Goal: Task Accomplishment & Management: Use online tool/utility

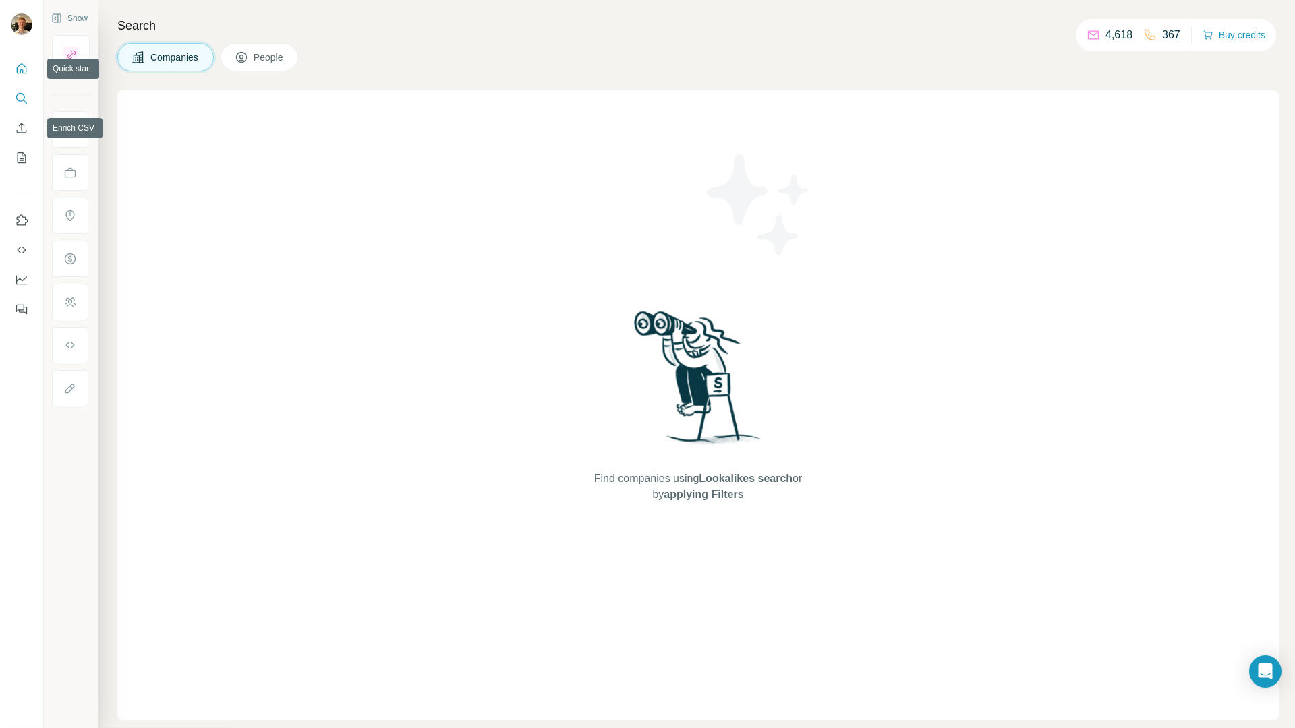
click at [11, 61] on button "Quick start" at bounding box center [22, 69] width 22 height 24
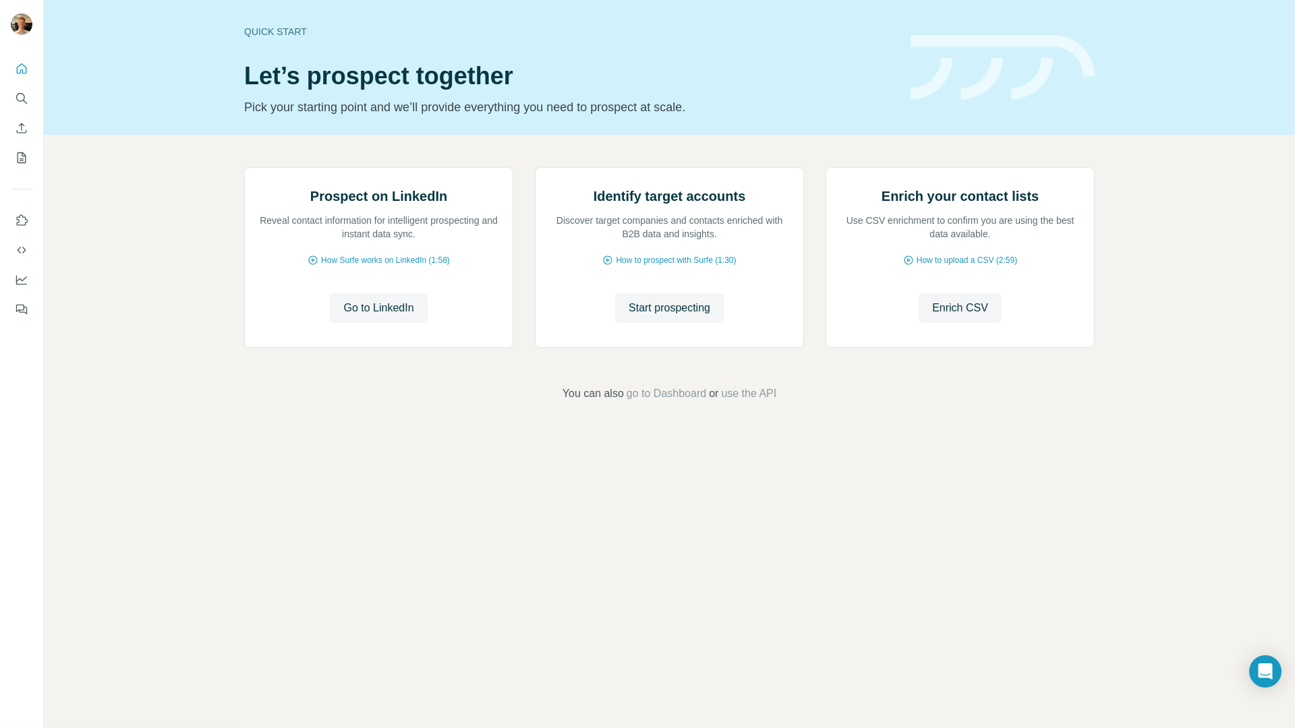
click at [34, 104] on div at bounding box center [21, 185] width 43 height 273
click at [28, 100] on button "Search" at bounding box center [22, 98] width 22 height 24
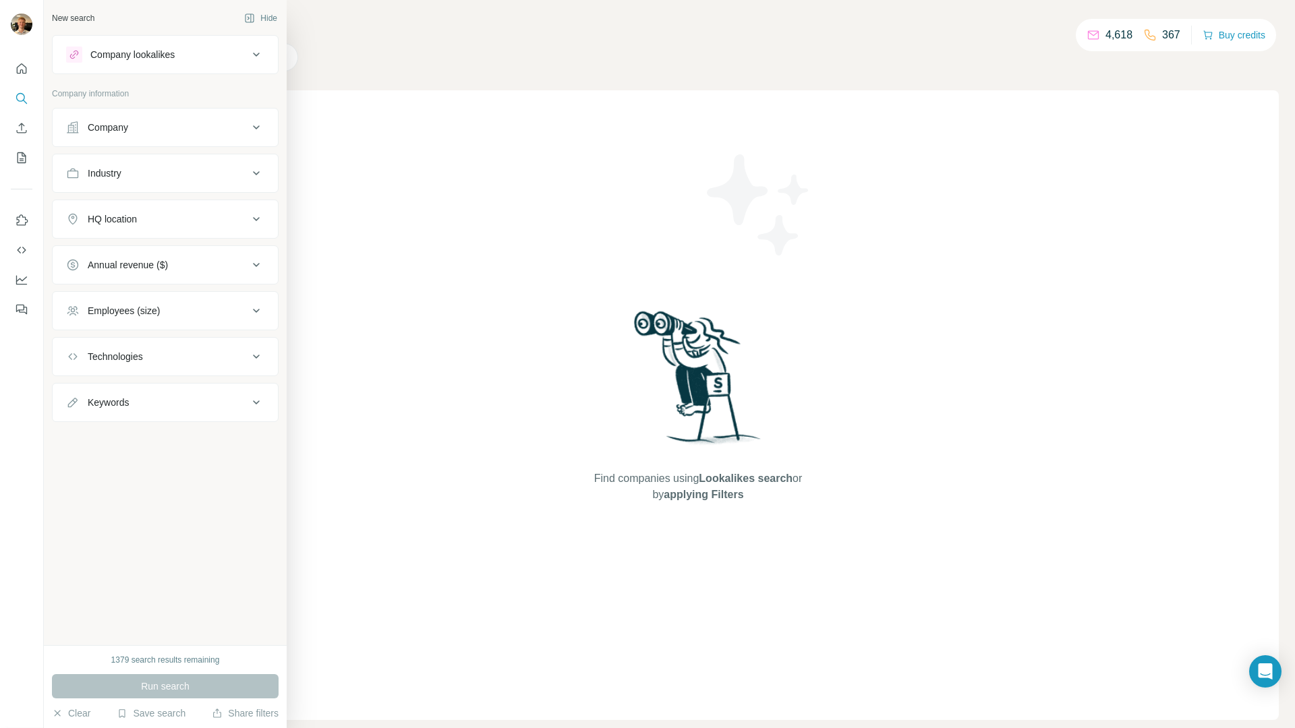
click at [87, 56] on div "Company lookalikes" at bounding box center [157, 55] width 182 height 16
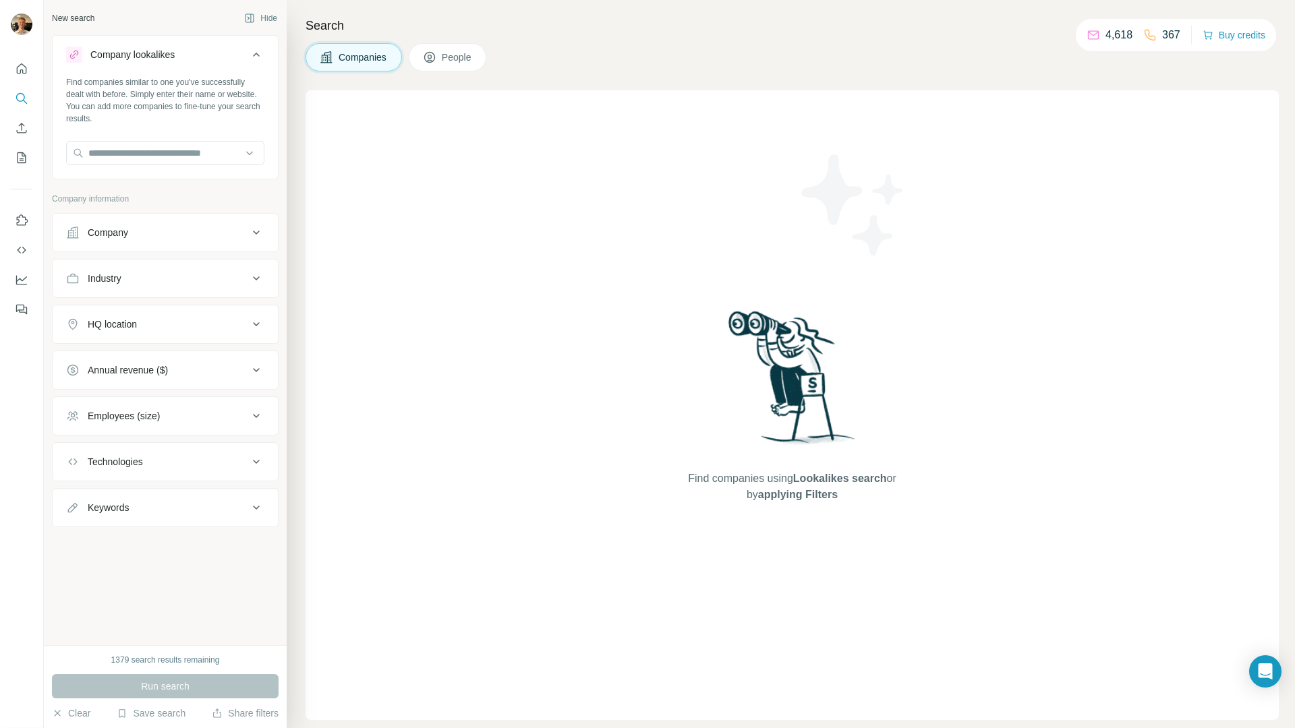
click at [88, 55] on div "Company lookalikes" at bounding box center [157, 55] width 182 height 16
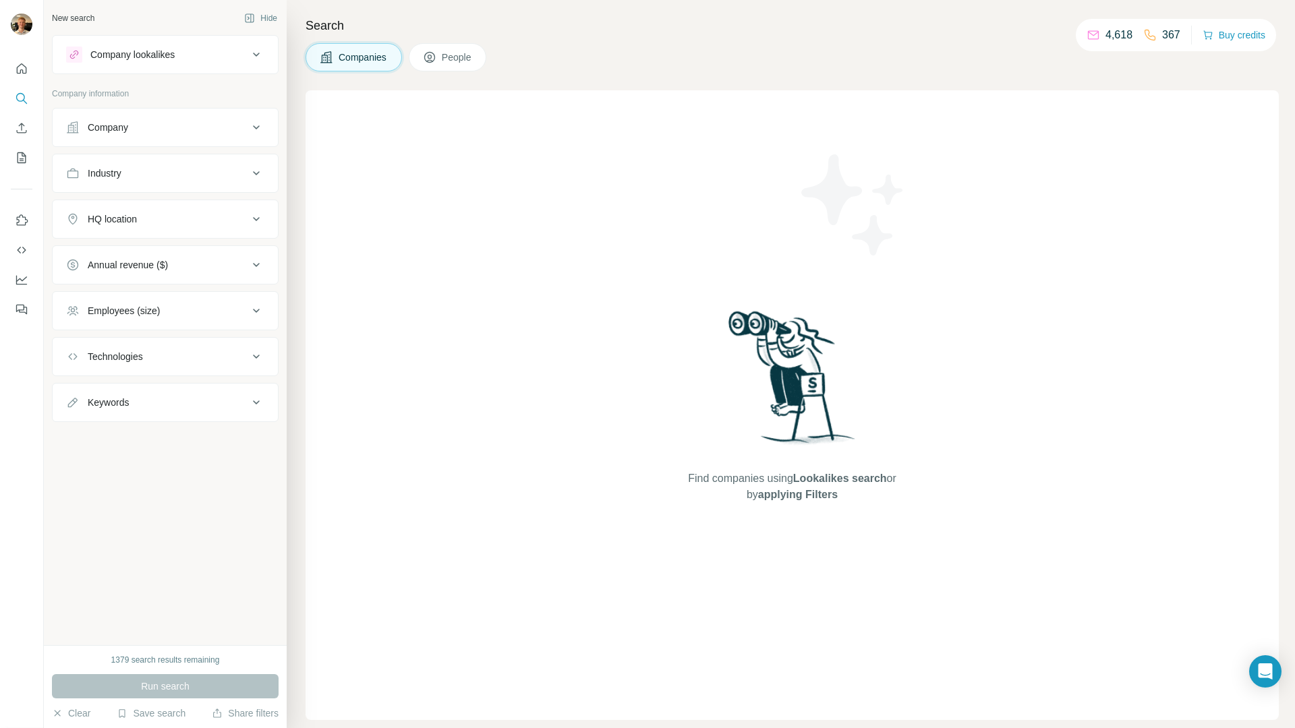
click at [121, 136] on button "Company" at bounding box center [165, 127] width 225 height 32
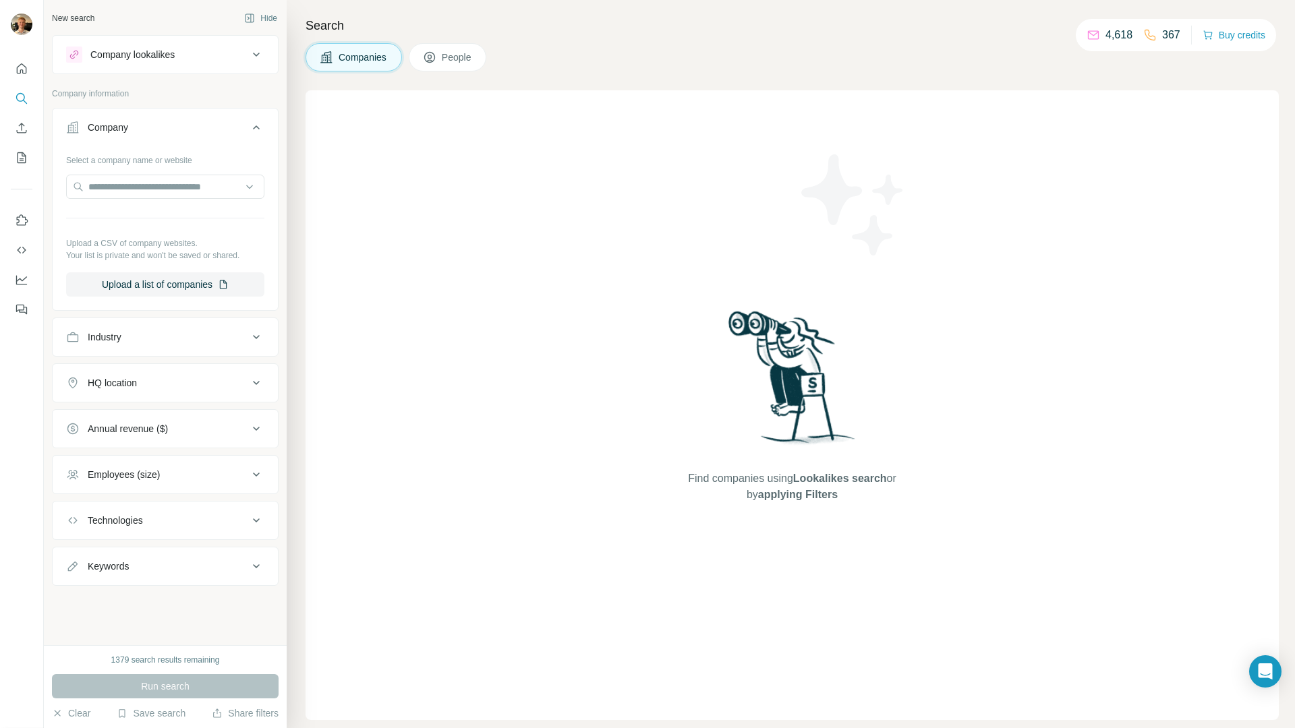
click at [121, 136] on button "Company" at bounding box center [165, 130] width 225 height 38
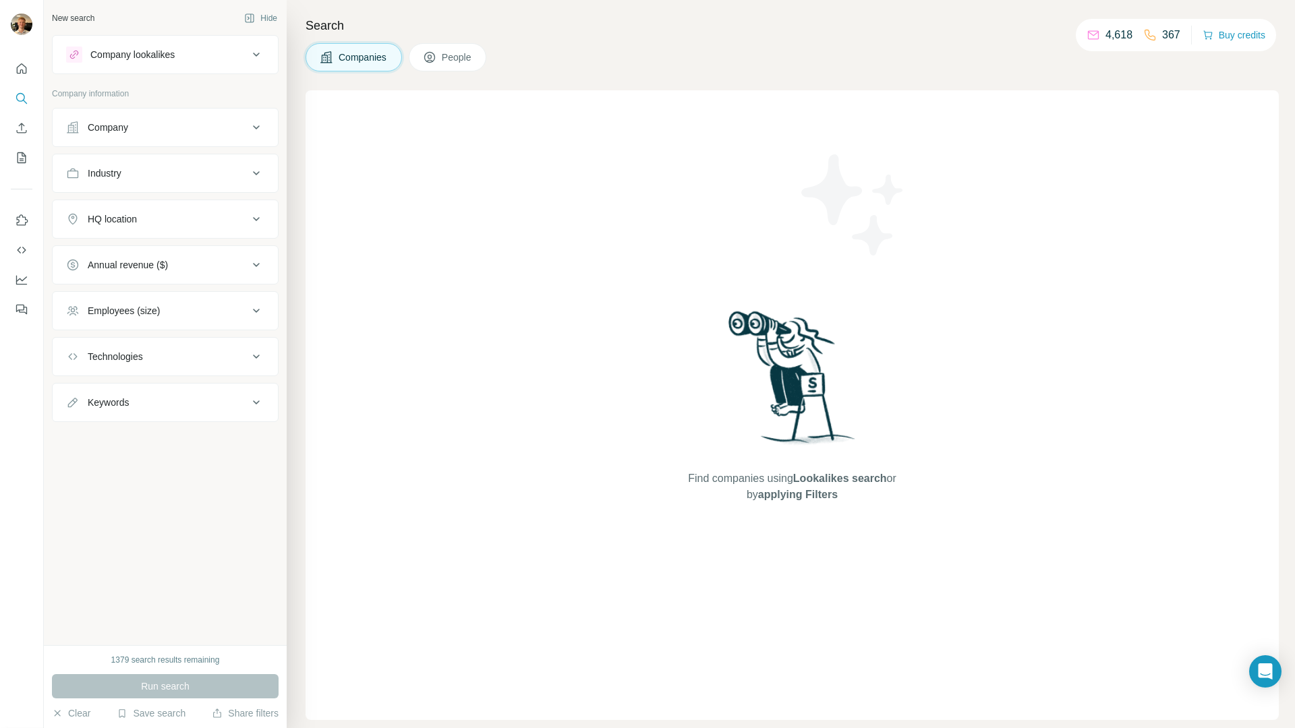
click at [141, 181] on button "Industry" at bounding box center [165, 173] width 225 height 32
click at [143, 205] on input at bounding box center [158, 207] width 167 height 15
click at [143, 208] on input at bounding box center [158, 207] width 167 height 15
click at [148, 193] on div "Industry" at bounding box center [165, 194] width 227 height 80
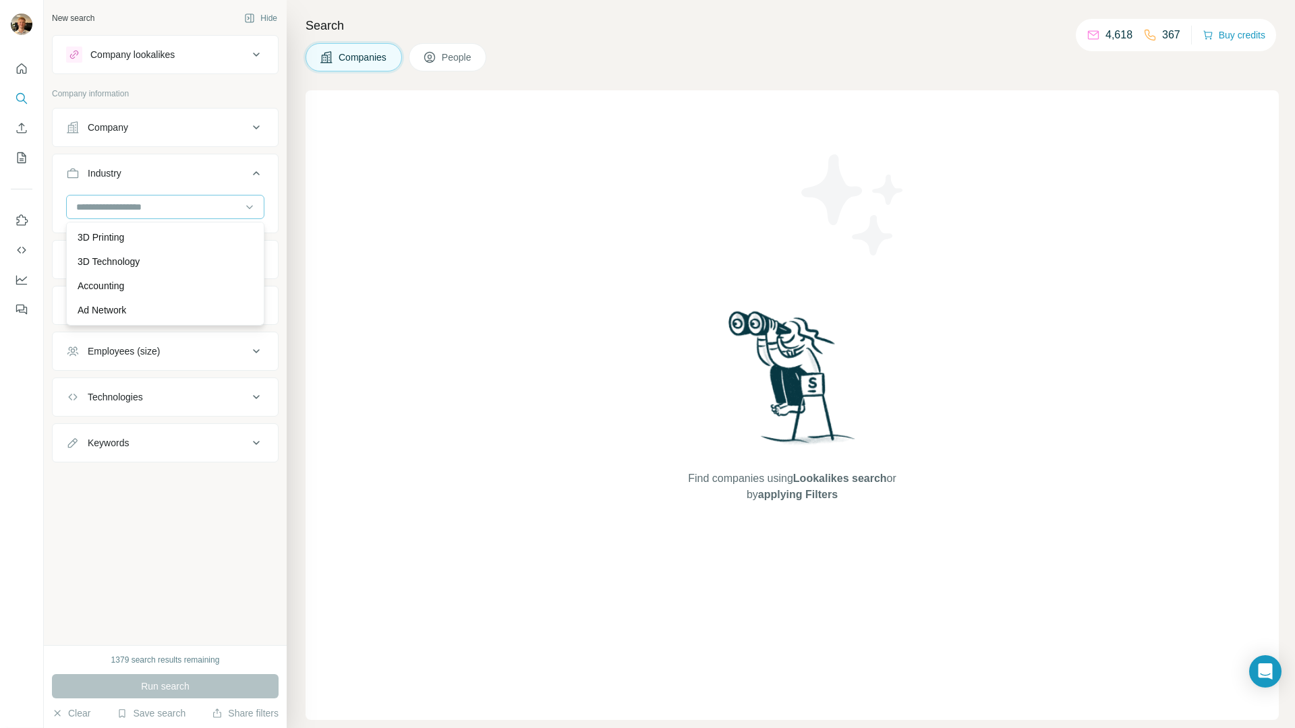
drag, startPoint x: 142, startPoint y: 198, endPoint x: 133, endPoint y: 203, distance: 10.3
click at [142, 198] on div at bounding box center [158, 207] width 167 height 23
click at [132, 204] on input at bounding box center [158, 207] width 167 height 15
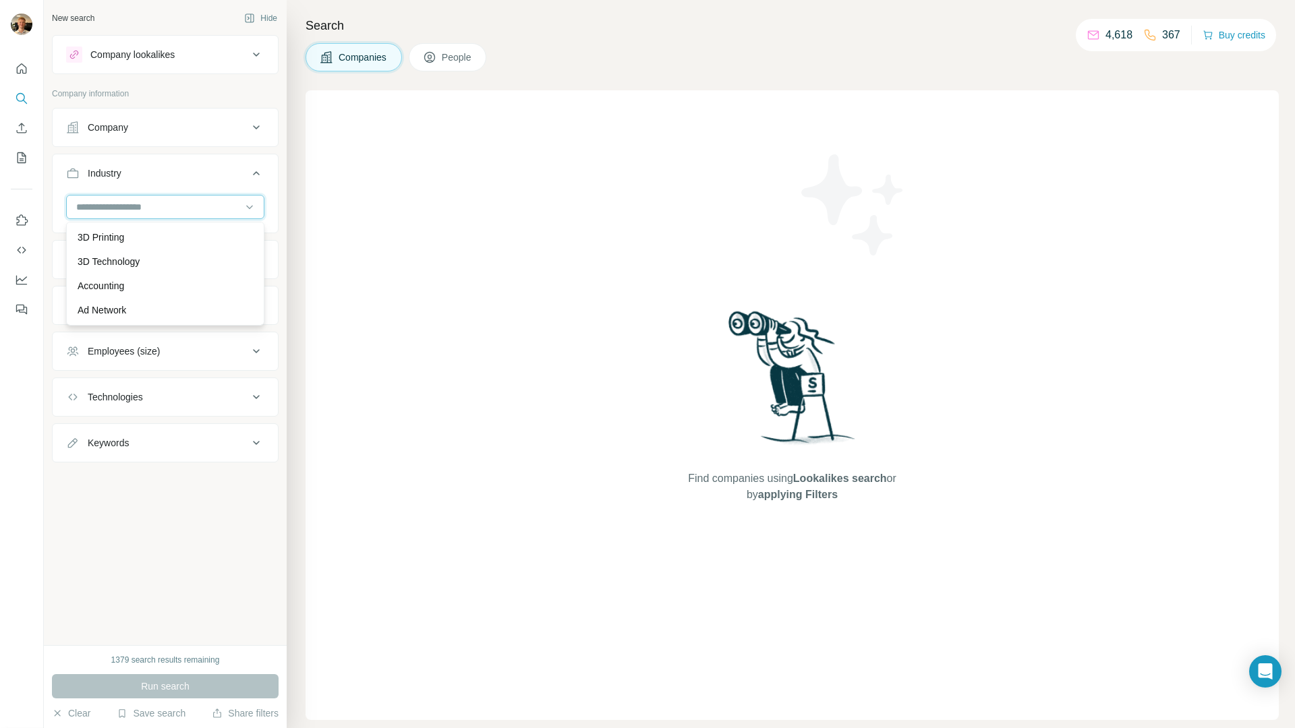
click at [132, 204] on input at bounding box center [158, 207] width 167 height 15
type input "*"
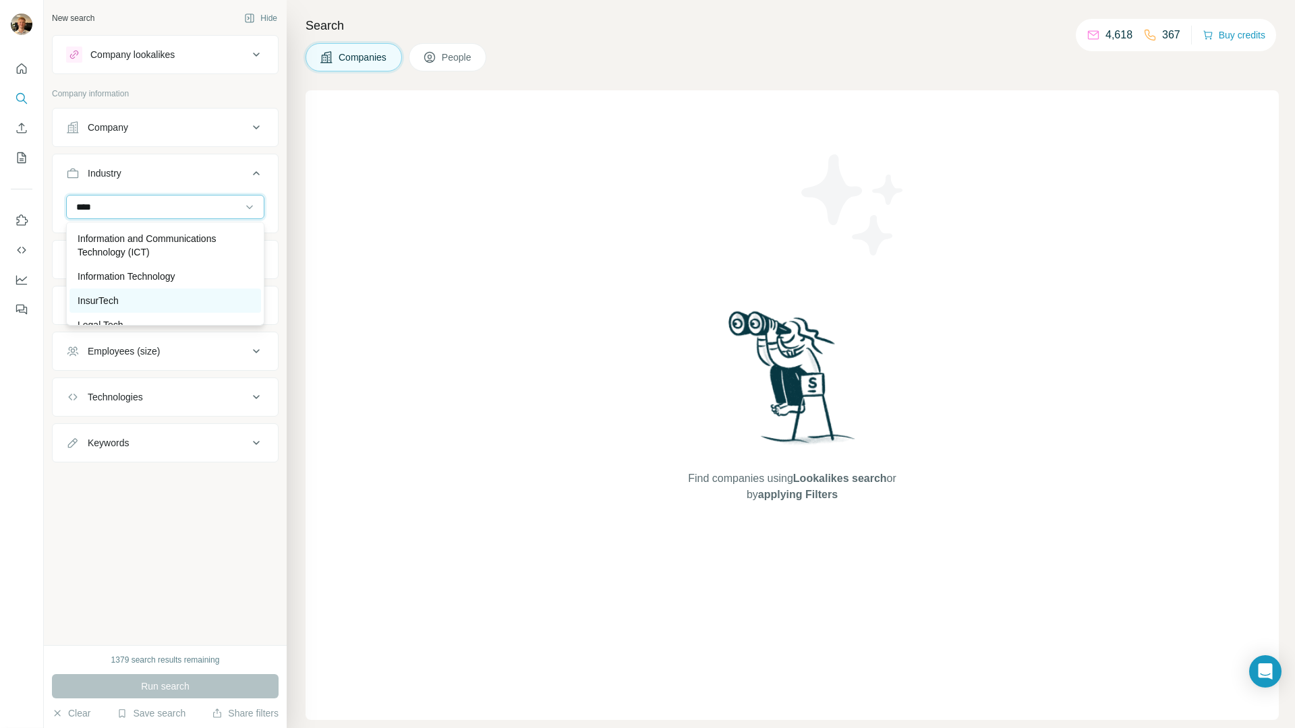
scroll to position [192, 0]
type input "****"
click at [174, 279] on p "Information Technology" at bounding box center [127, 276] width 98 height 13
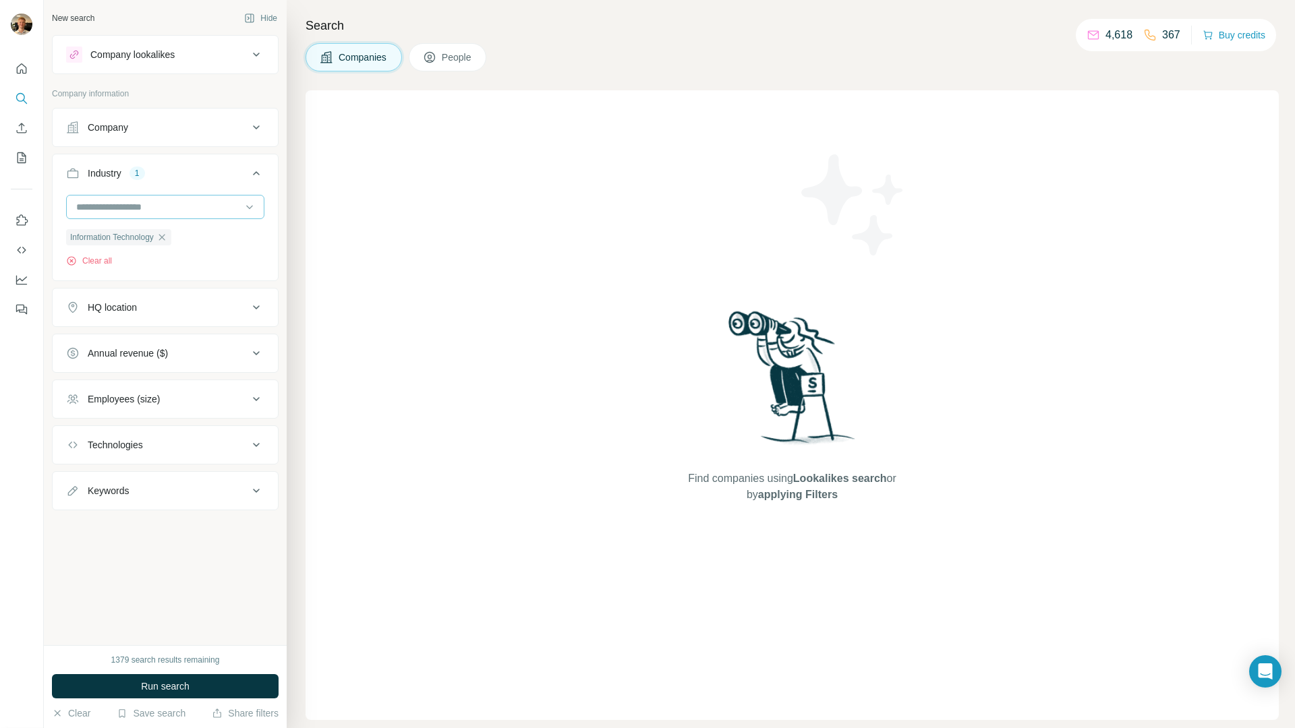
click at [131, 200] on input at bounding box center [158, 207] width 167 height 15
click at [108, 202] on input at bounding box center [158, 207] width 167 height 15
click at [103, 205] on input at bounding box center [158, 207] width 167 height 15
type input "********"
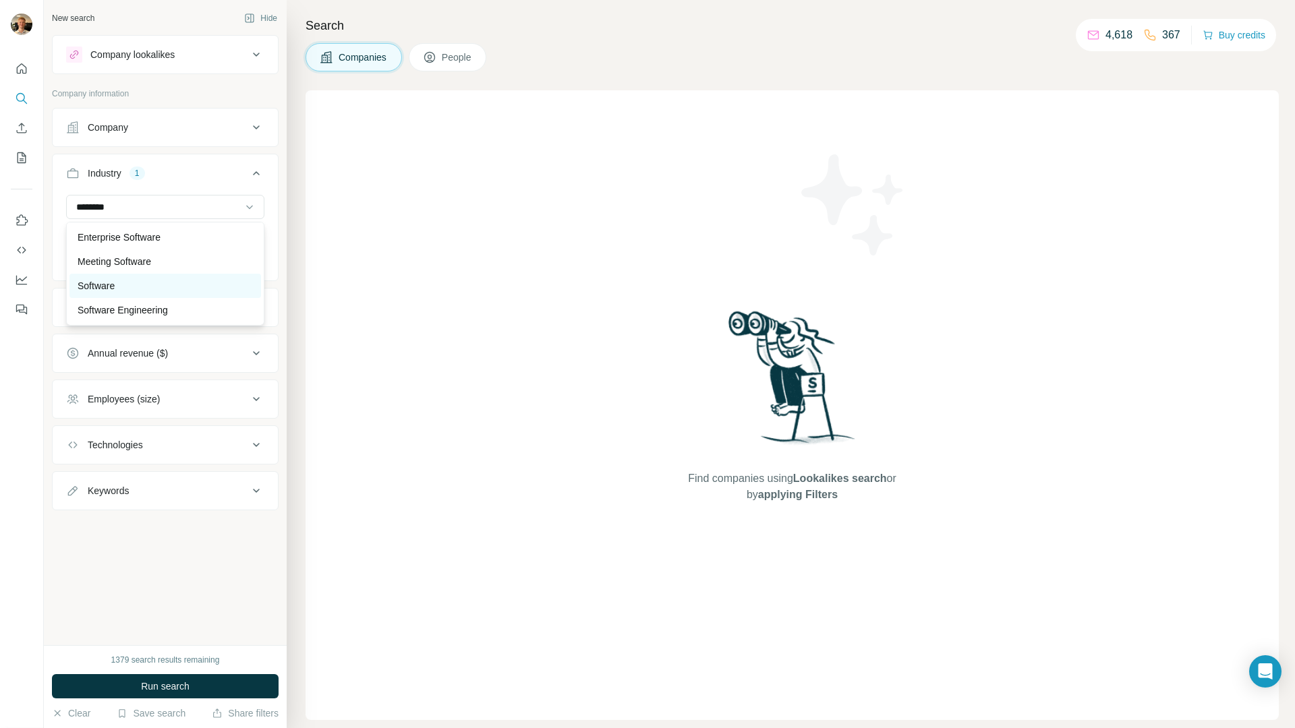
click at [180, 277] on div "Software" at bounding box center [165, 286] width 192 height 24
click at [152, 210] on input at bounding box center [158, 207] width 167 height 15
type input "****"
click at [155, 279] on div "Meeting Software" at bounding box center [165, 286] width 192 height 24
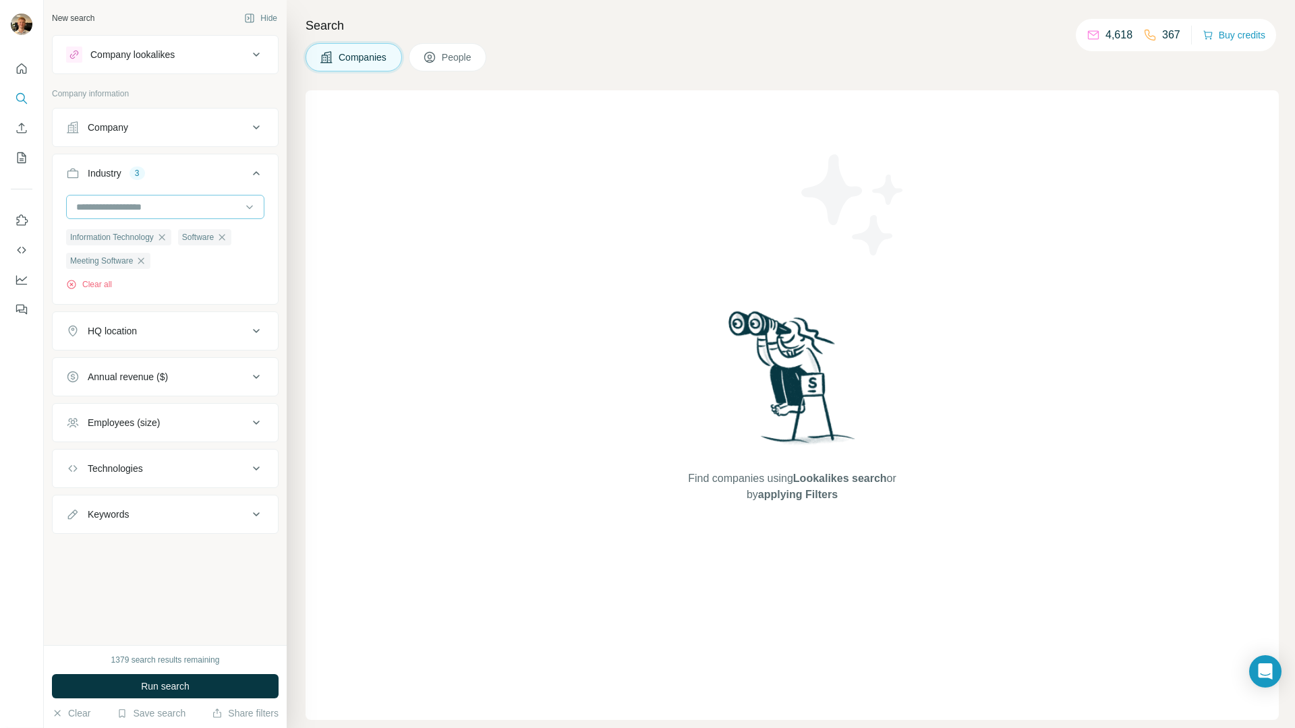
click at [124, 206] on input at bounding box center [158, 207] width 167 height 15
click at [103, 207] on input at bounding box center [158, 207] width 167 height 15
type input "****"
click at [102, 253] on div "Enterprise Software" at bounding box center [165, 262] width 192 height 24
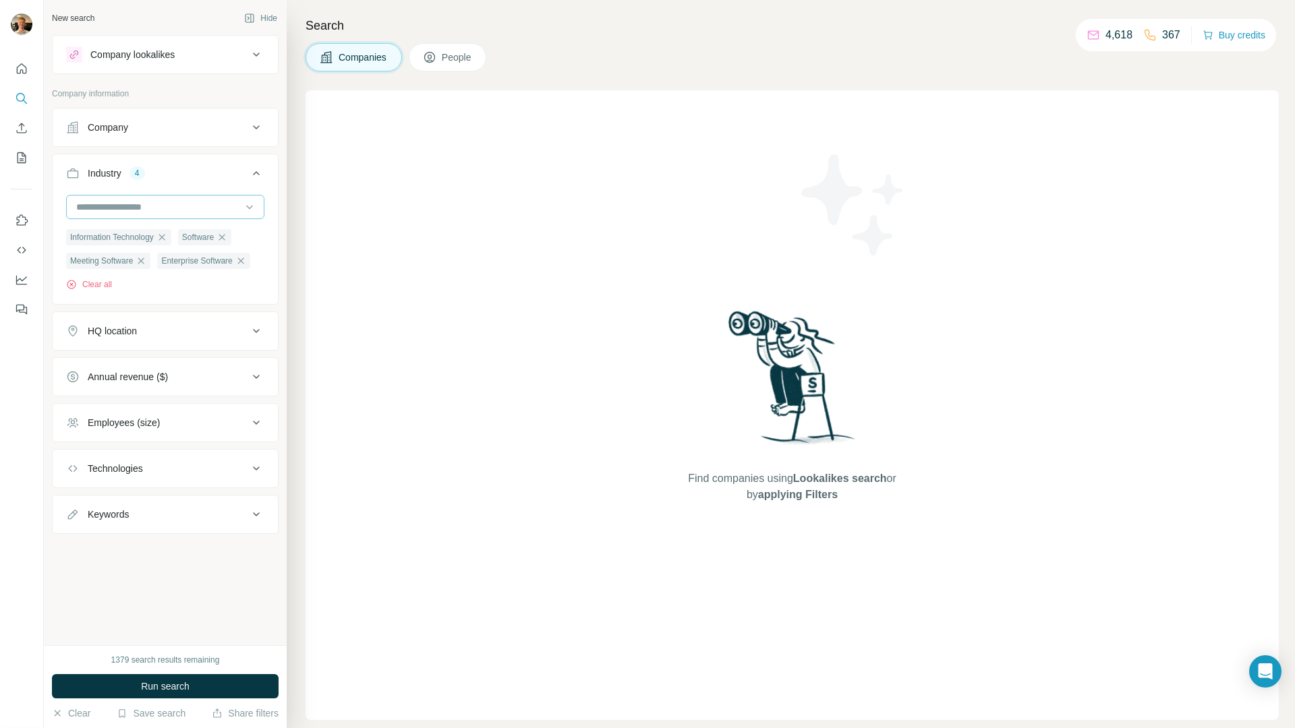
click at [137, 198] on div at bounding box center [158, 207] width 167 height 23
type input "****"
click at [158, 241] on p "Consumer Software" at bounding box center [120, 237] width 84 height 13
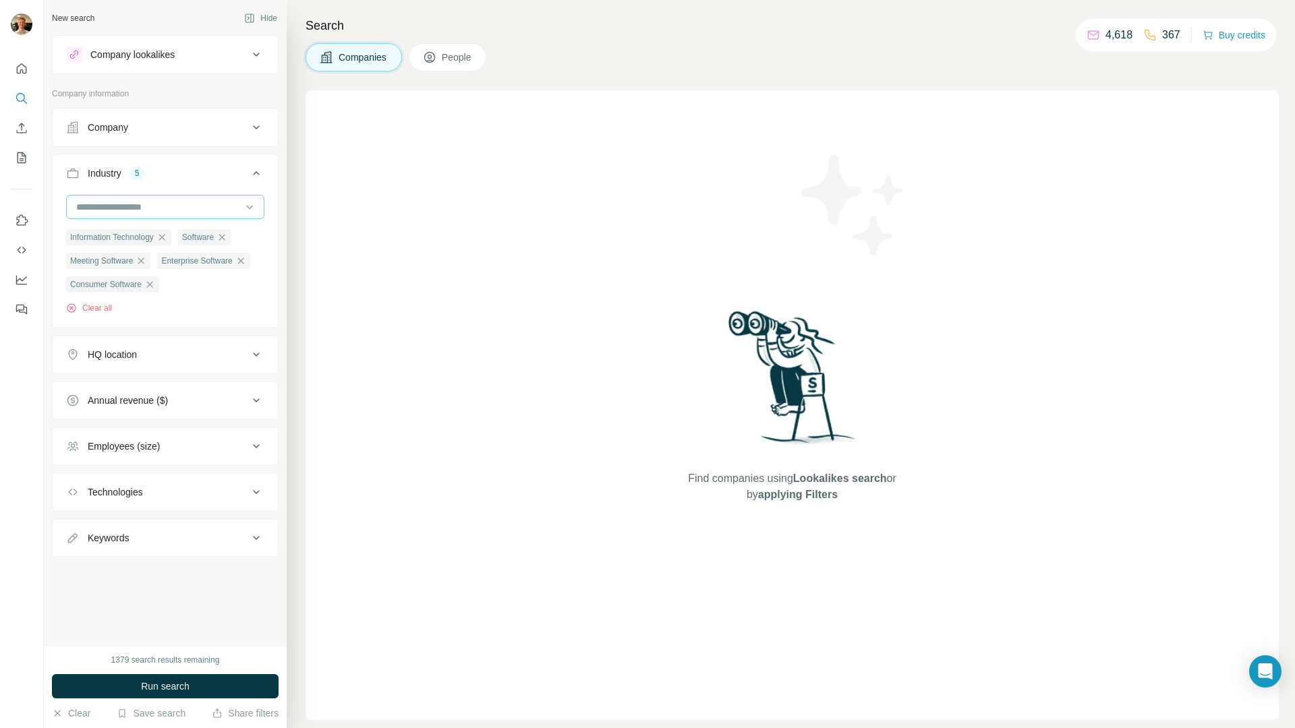
click at [148, 208] on input at bounding box center [158, 207] width 167 height 15
click at [142, 206] on input at bounding box center [158, 207] width 167 height 15
type input "****"
click at [129, 229] on div "SaaS" at bounding box center [165, 237] width 192 height 24
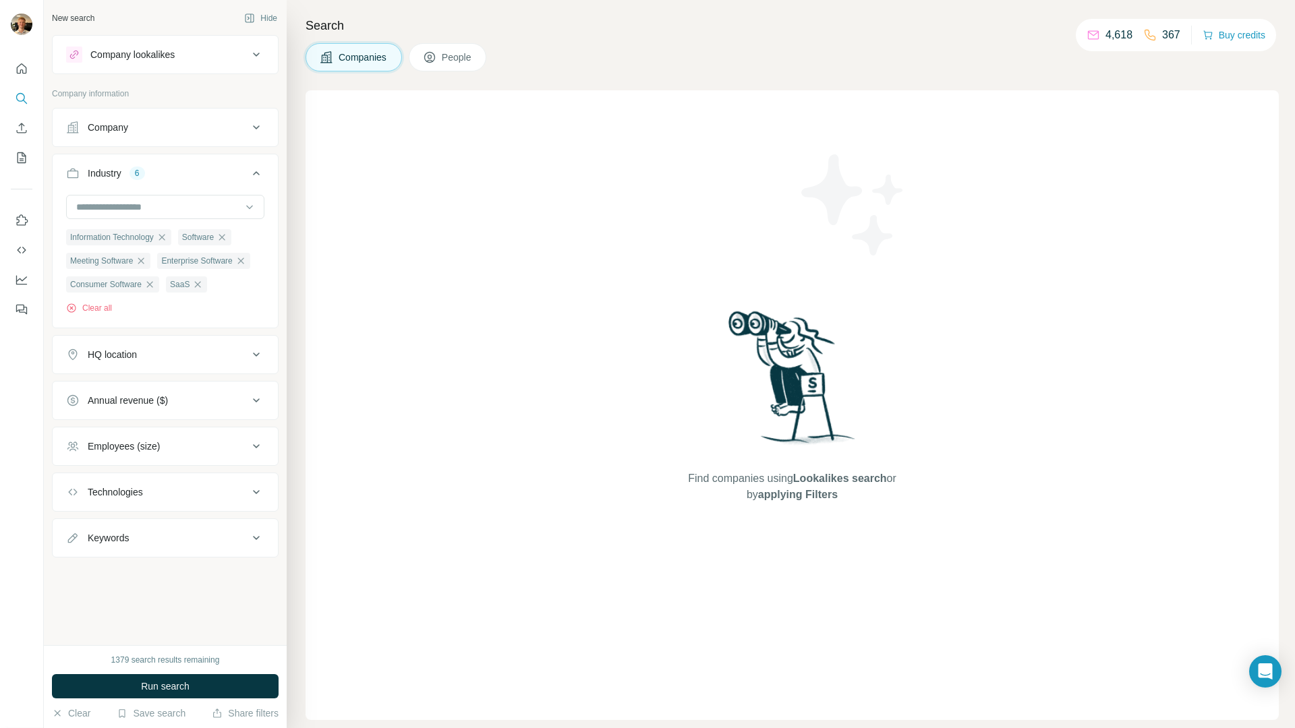
click at [187, 355] on div "HQ location" at bounding box center [157, 354] width 182 height 13
click at [193, 378] on input "text" at bounding box center [165, 388] width 198 height 24
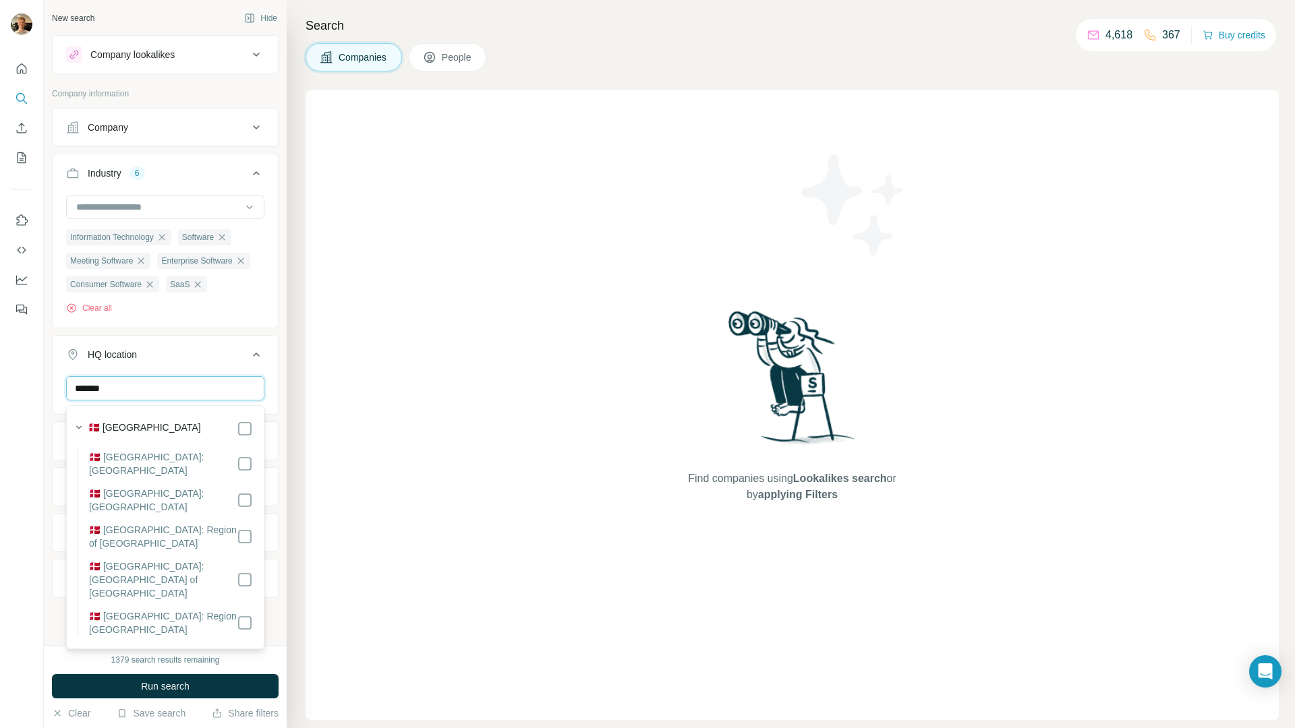
type input "*******"
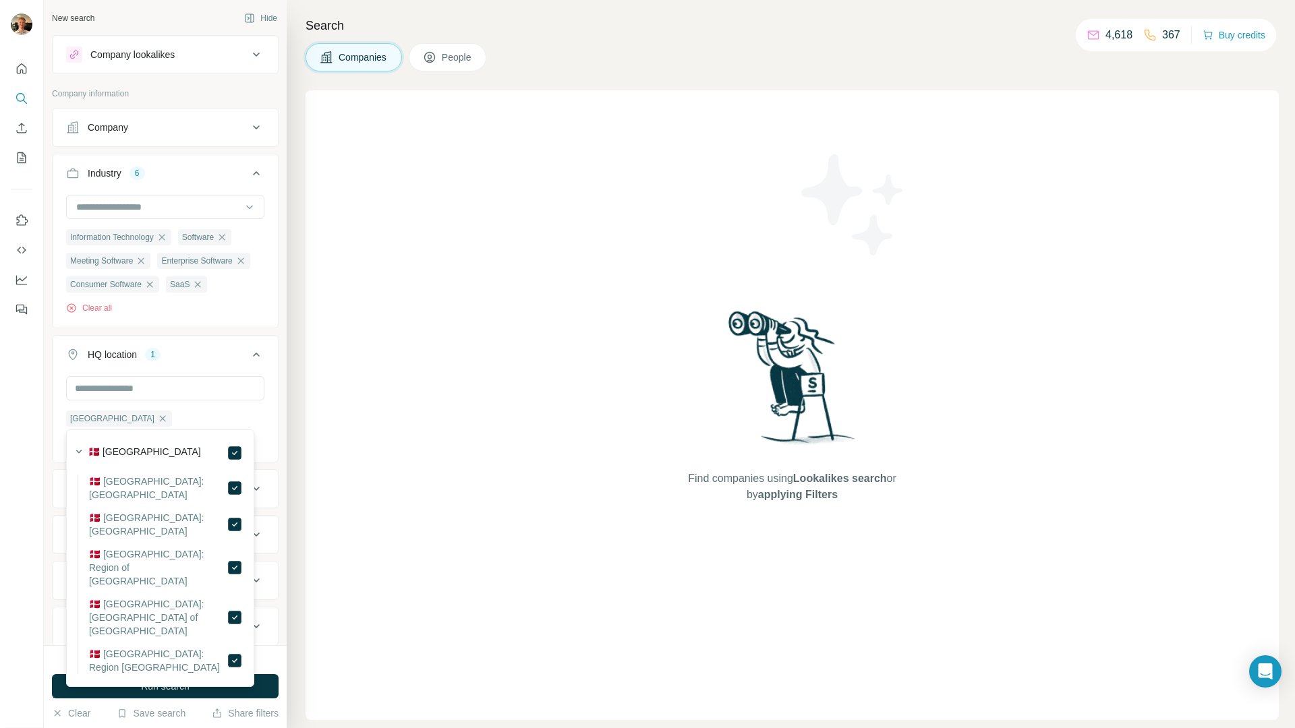
click at [241, 325] on div "Information Technology Software Meeting Software Enterprise Software Consumer S…" at bounding box center [165, 260] width 225 height 130
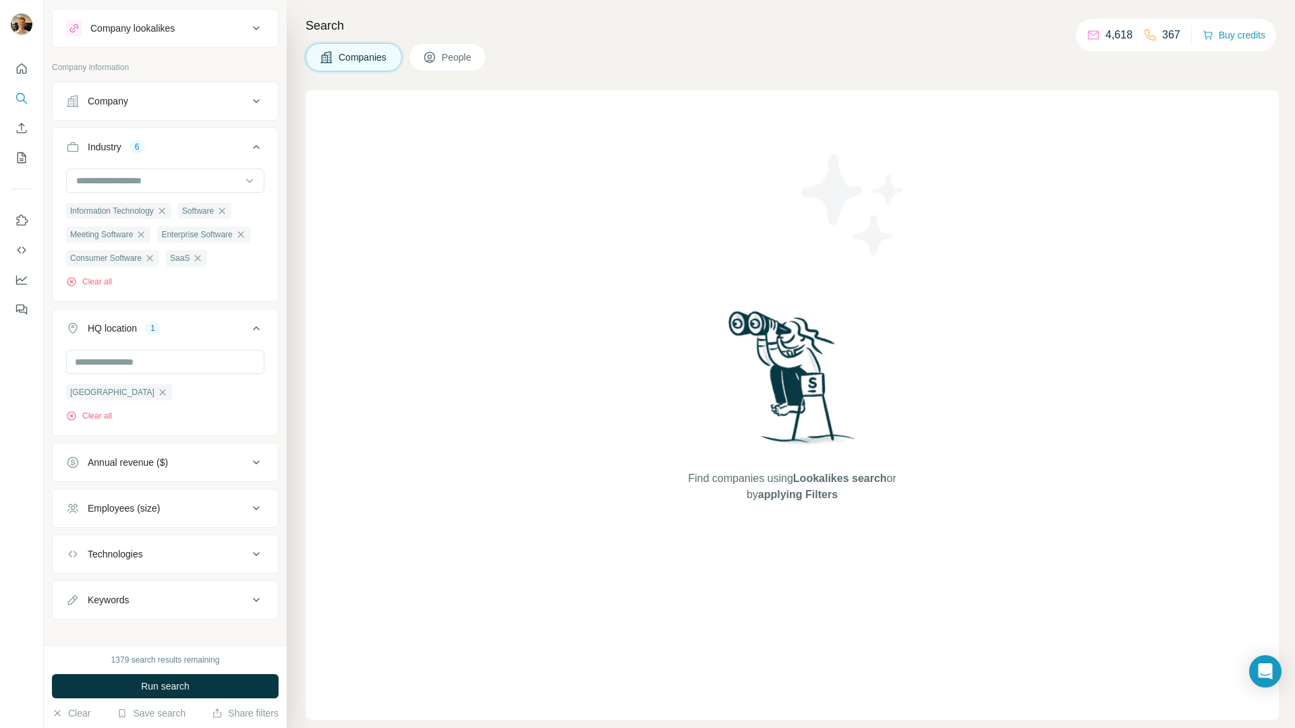
click at [193, 515] on div "Employees (size)" at bounding box center [157, 508] width 182 height 13
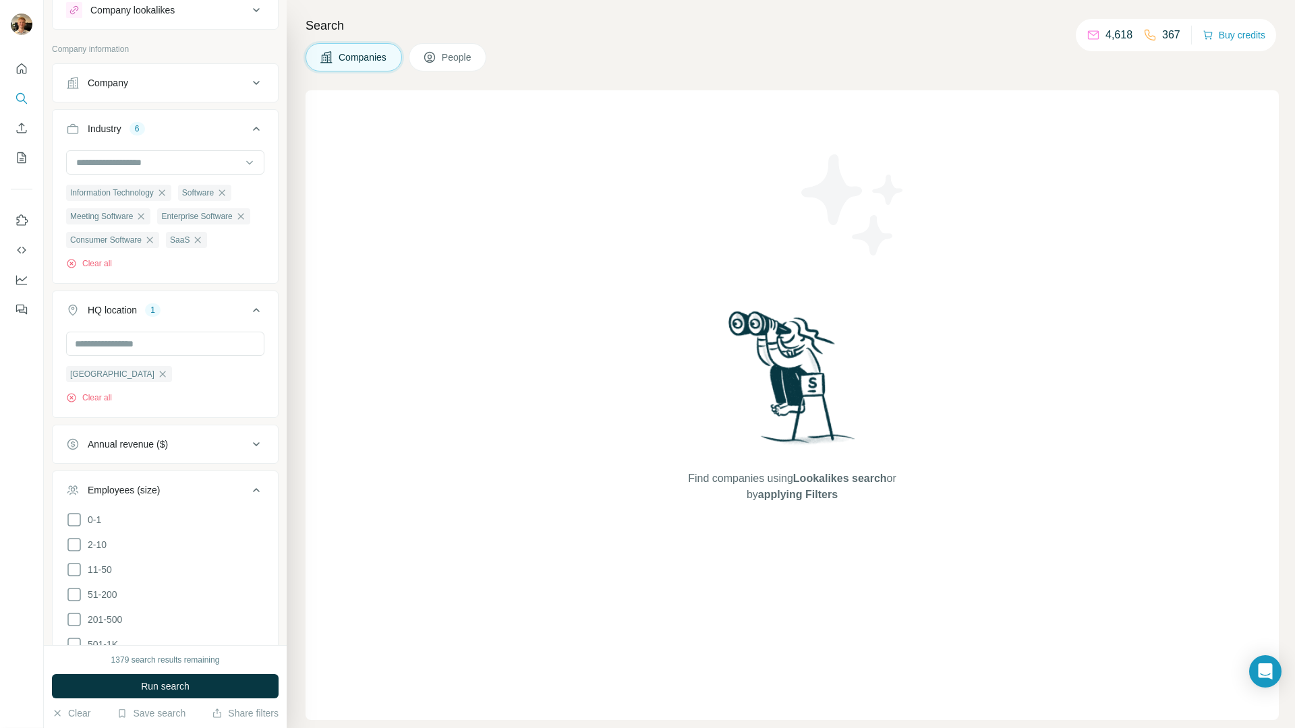
scroll to position [53, 0]
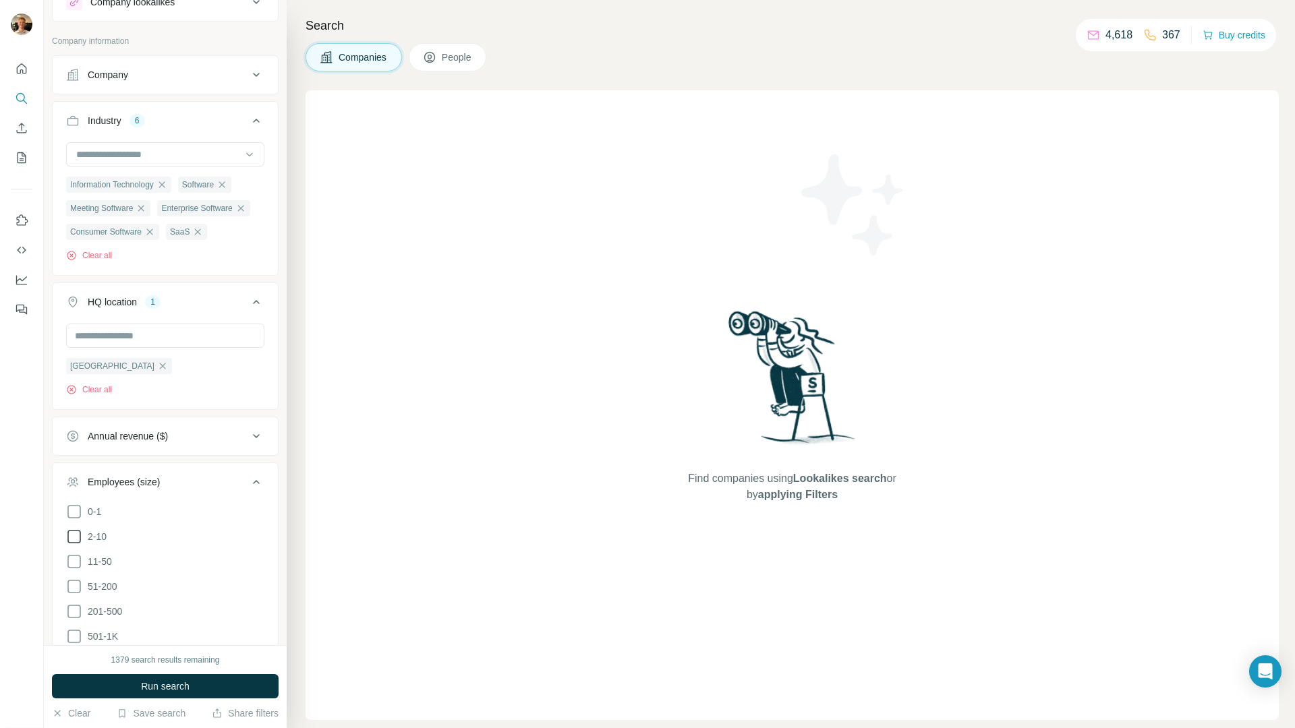
click at [93, 554] on ul "0-1 2-10 11-50 [PHONE_NUMBER] 501-1K 1K-5K 5K-10K 10K-50K 50K-100K 100K-500K 50…" at bounding box center [165, 649] width 198 height 291
click at [97, 570] on label "11-50" at bounding box center [89, 562] width 46 height 16
click at [101, 594] on span "51-200" at bounding box center [99, 586] width 35 height 13
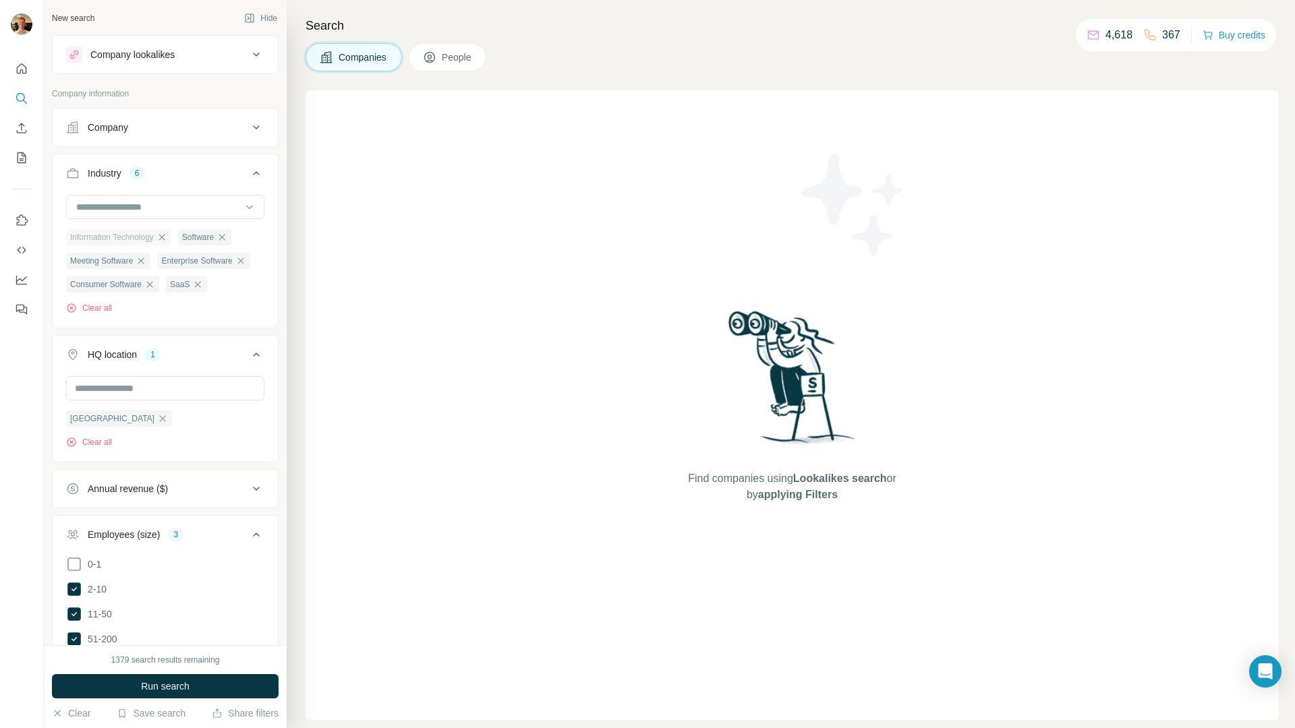
click at [167, 242] on icon "button" at bounding box center [161, 237] width 11 height 11
click at [165, 680] on span "Run search" at bounding box center [165, 686] width 49 height 13
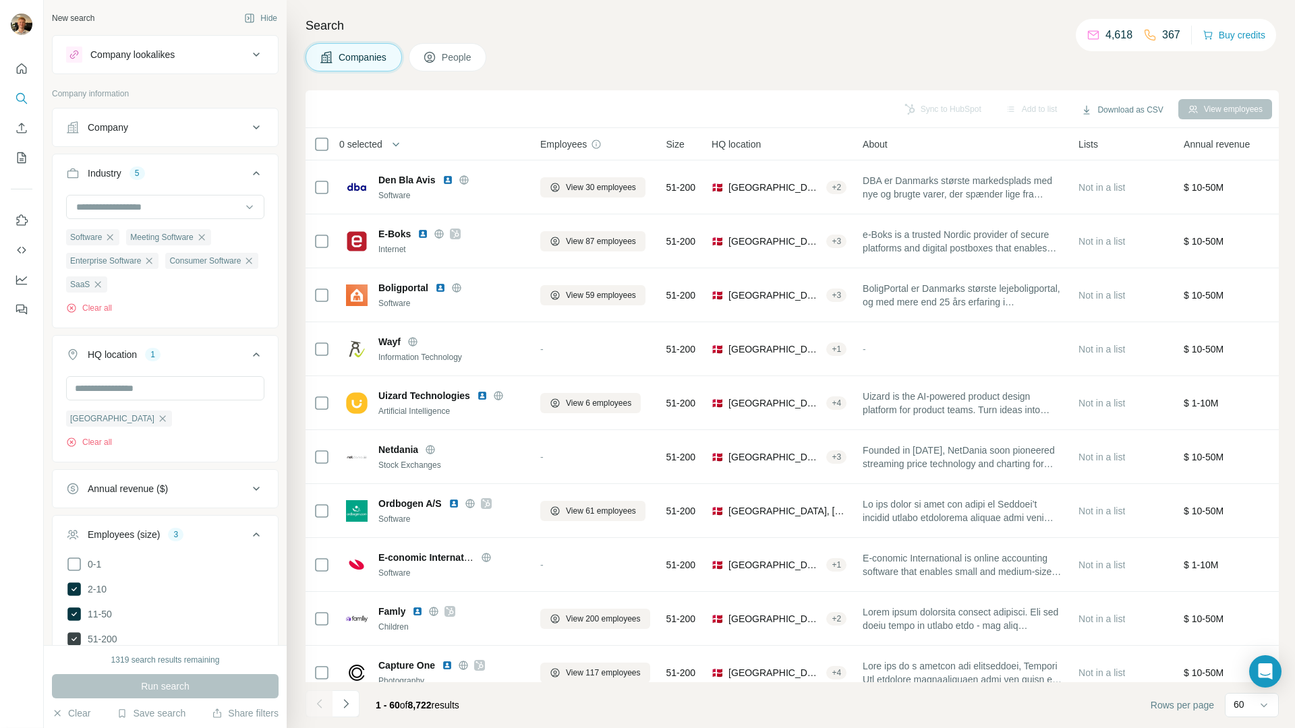
click at [84, 643] on span "51-200" at bounding box center [99, 639] width 35 height 13
click at [100, 685] on button "Run search" at bounding box center [165, 686] width 227 height 24
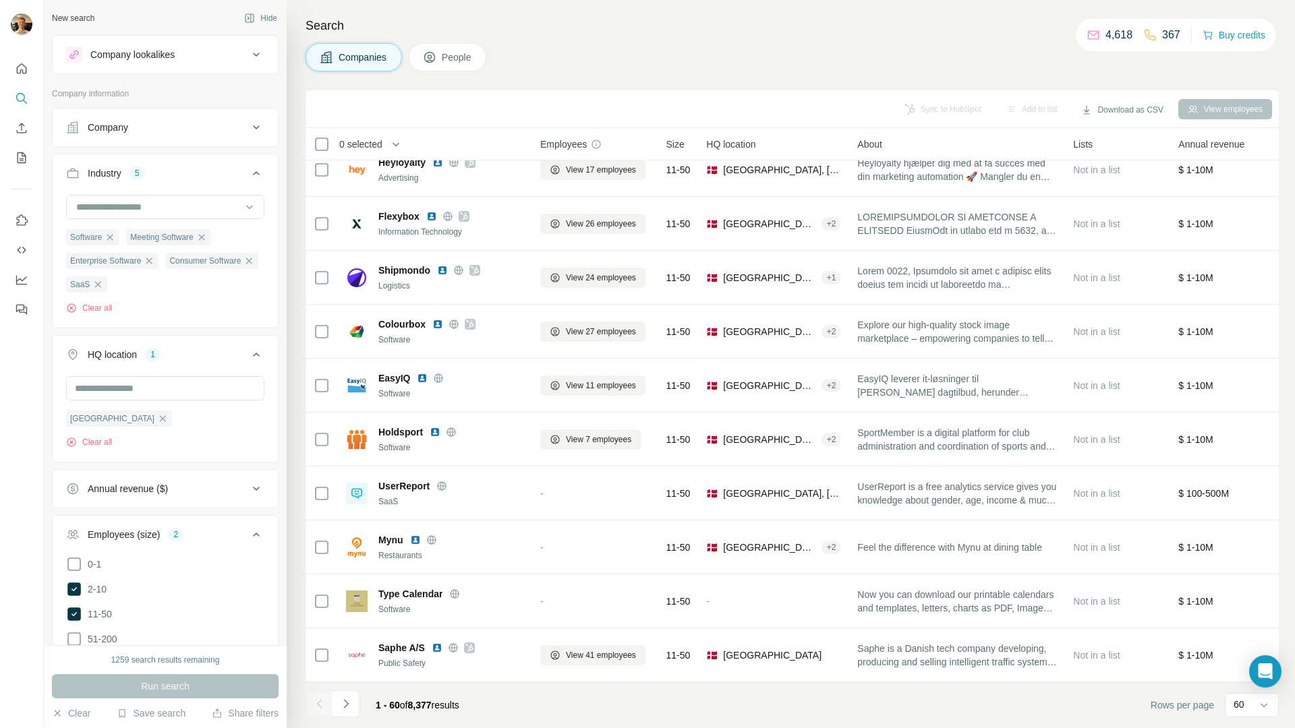
click at [451, 51] on span "People" at bounding box center [457, 57] width 31 height 13
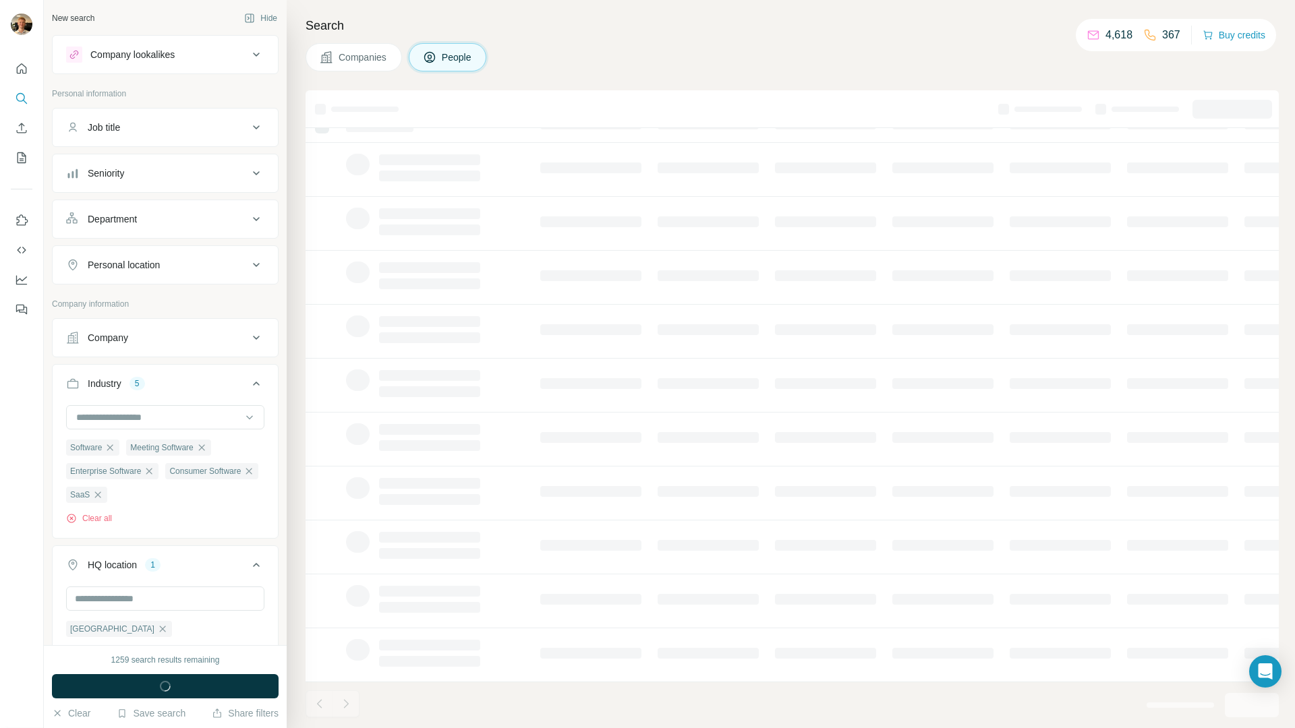
scroll to position [25, 0]
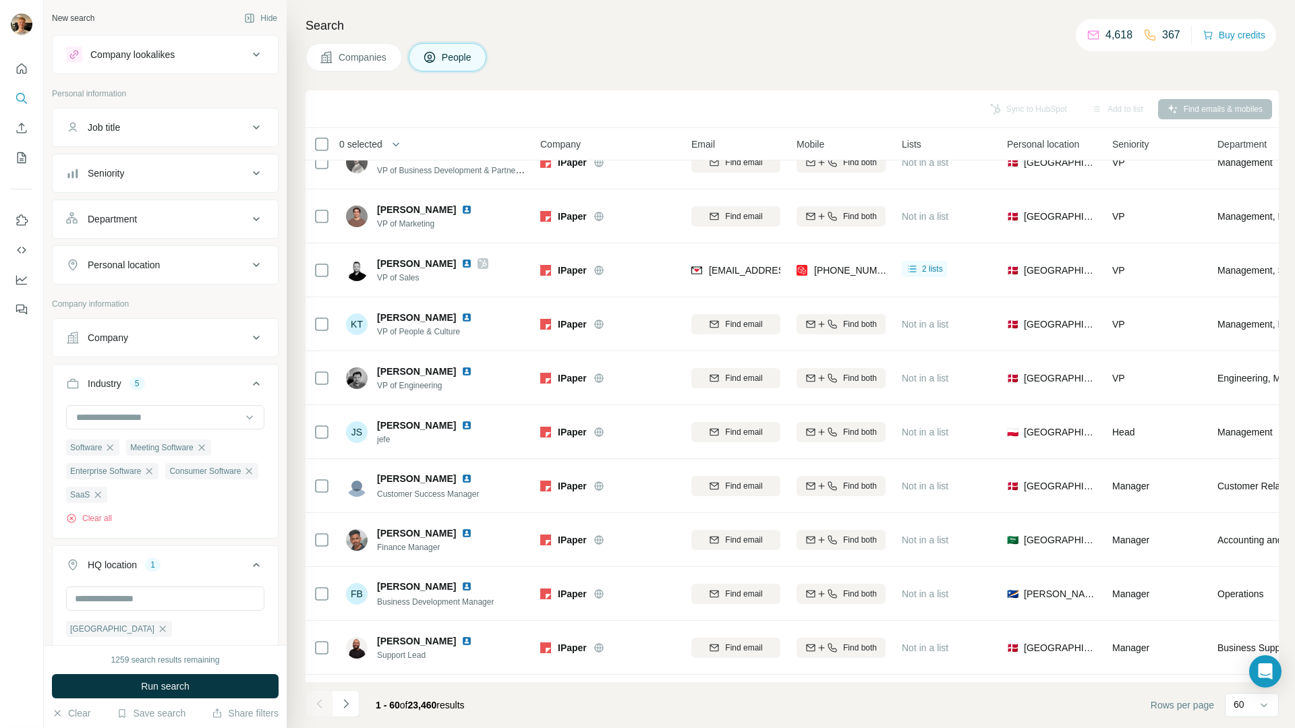
scroll to position [287, 0]
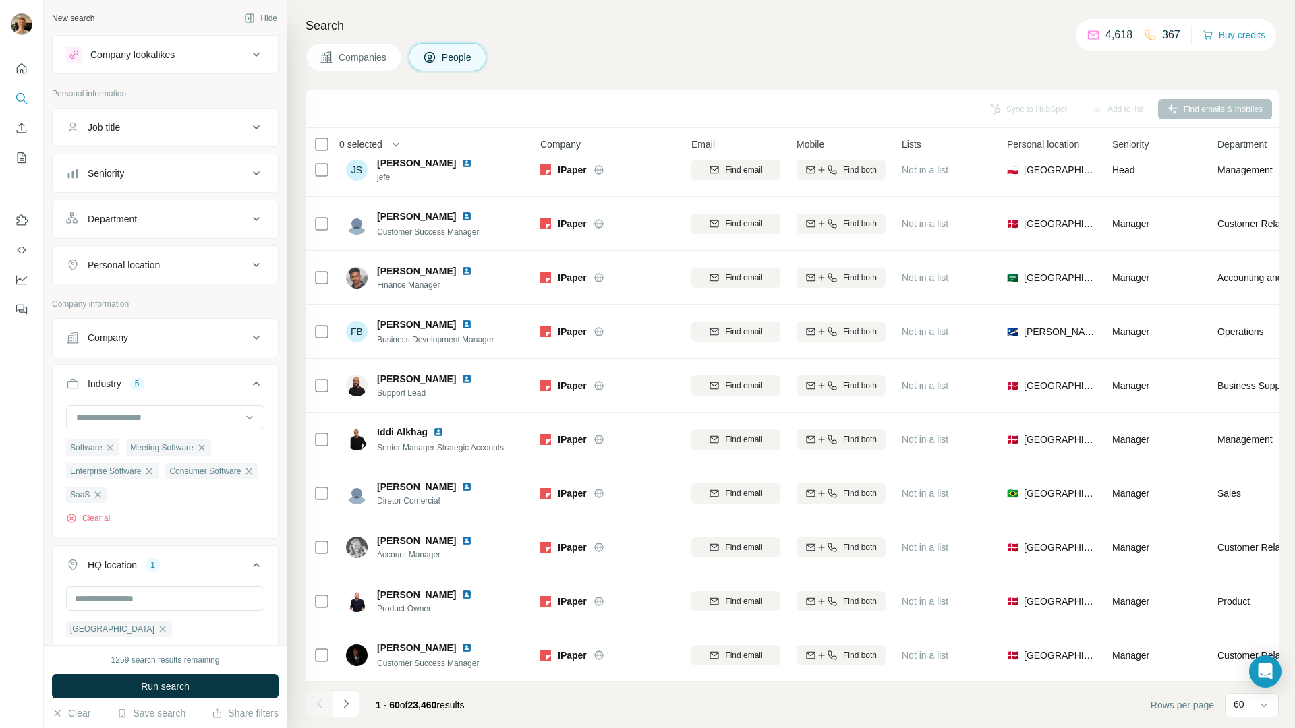
click at [154, 119] on button "Job title" at bounding box center [165, 127] width 225 height 32
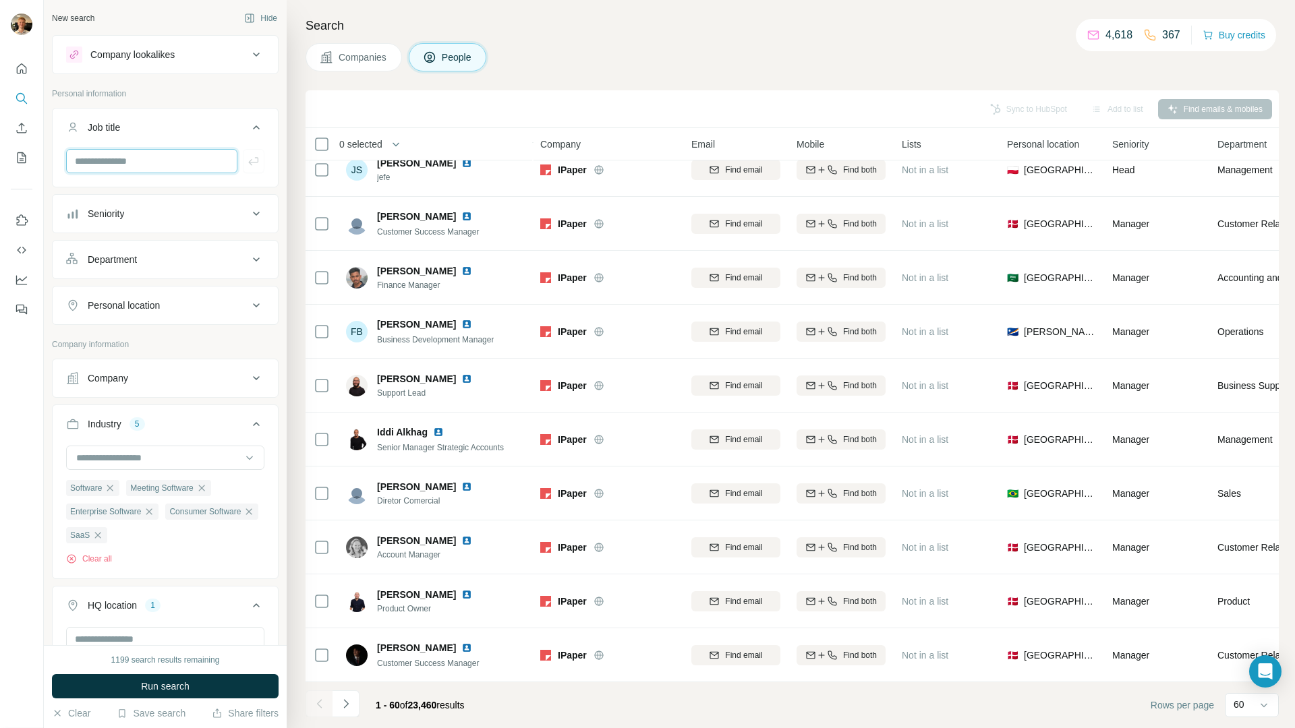
click at [145, 161] on input "text" at bounding box center [151, 161] width 171 height 24
paste input "**********"
type input "**********"
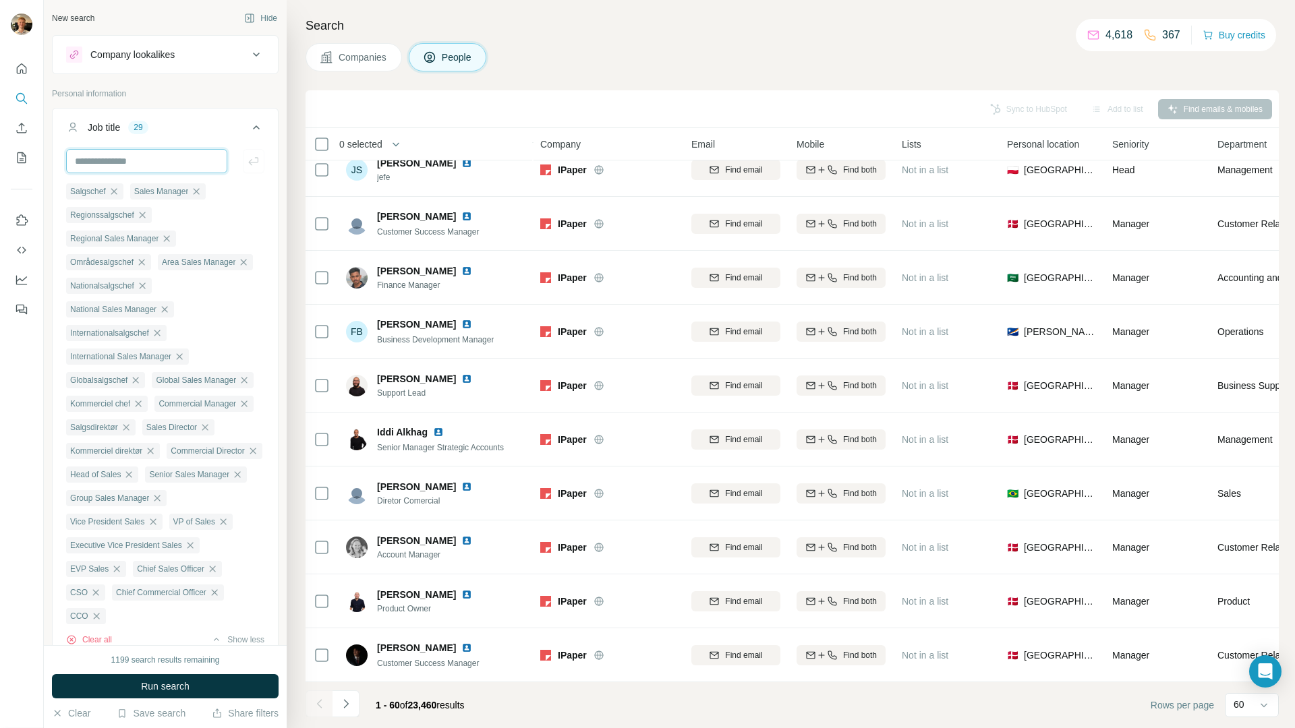
scroll to position [0, 0]
click at [131, 687] on button "Run search" at bounding box center [165, 686] width 227 height 24
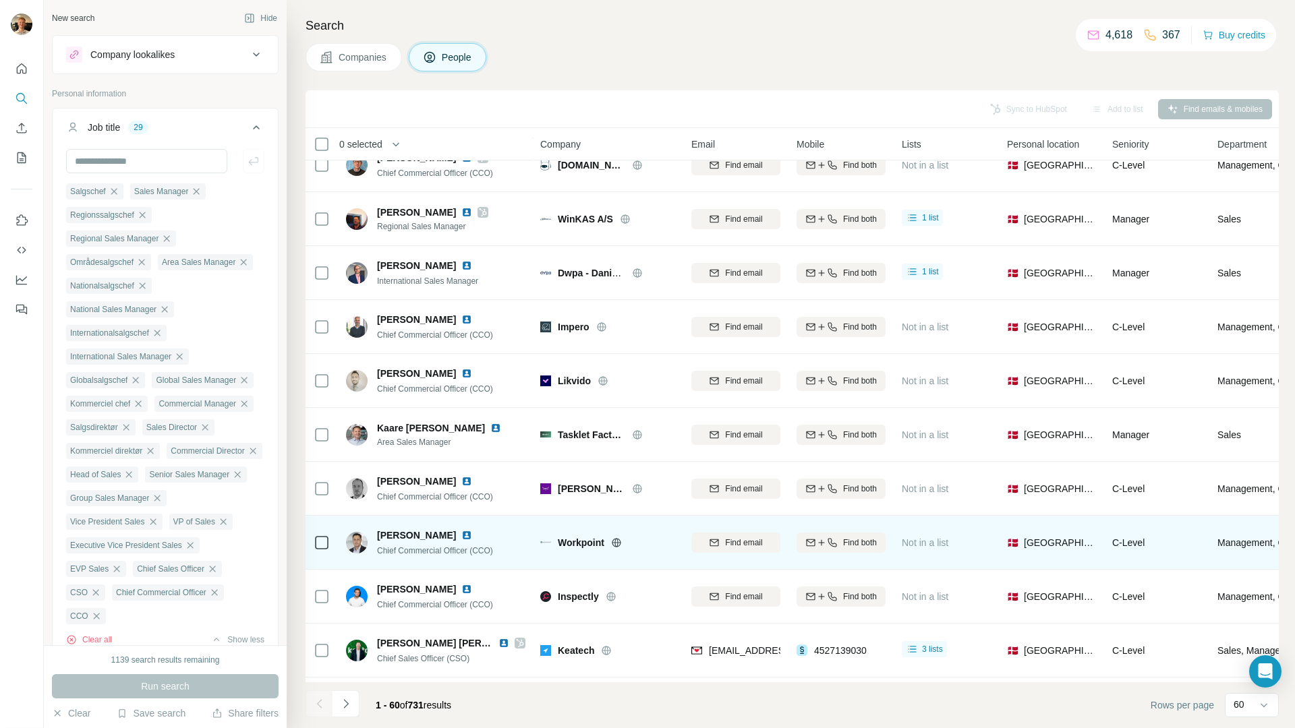
scroll to position [1001, 0]
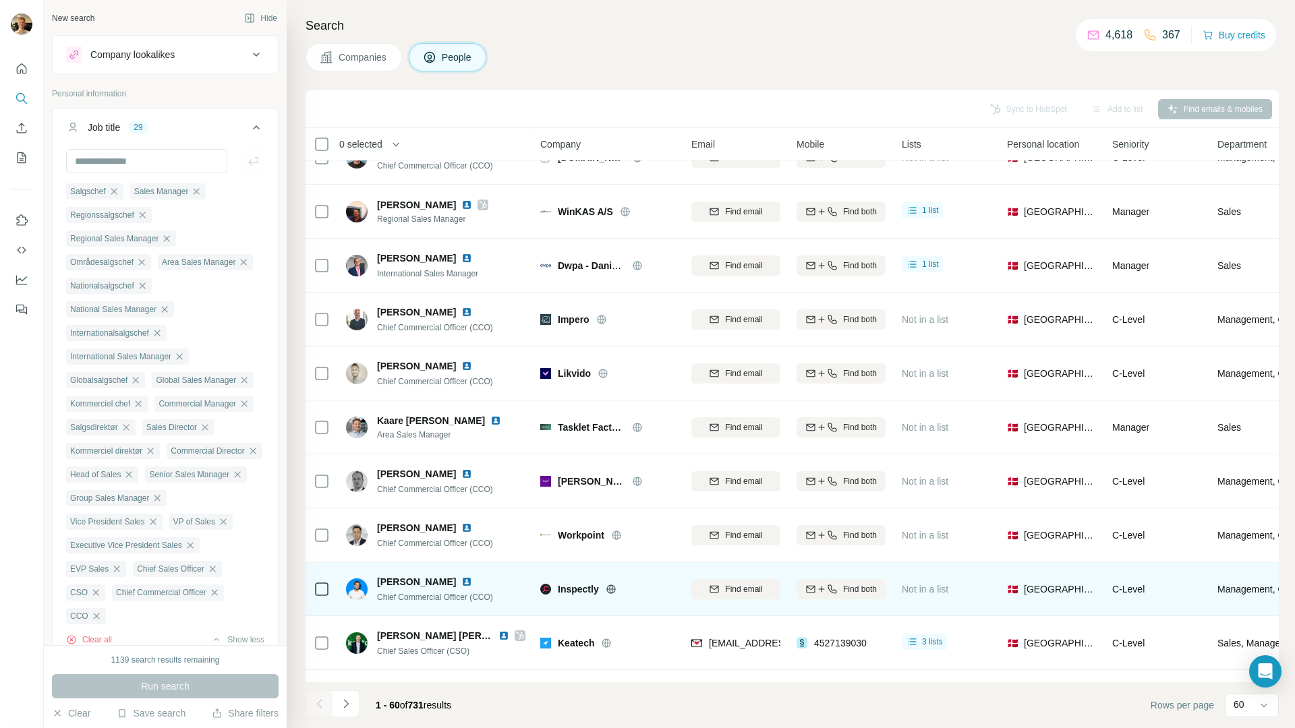
click at [612, 589] on icon at bounding box center [610, 589] width 3 height 9
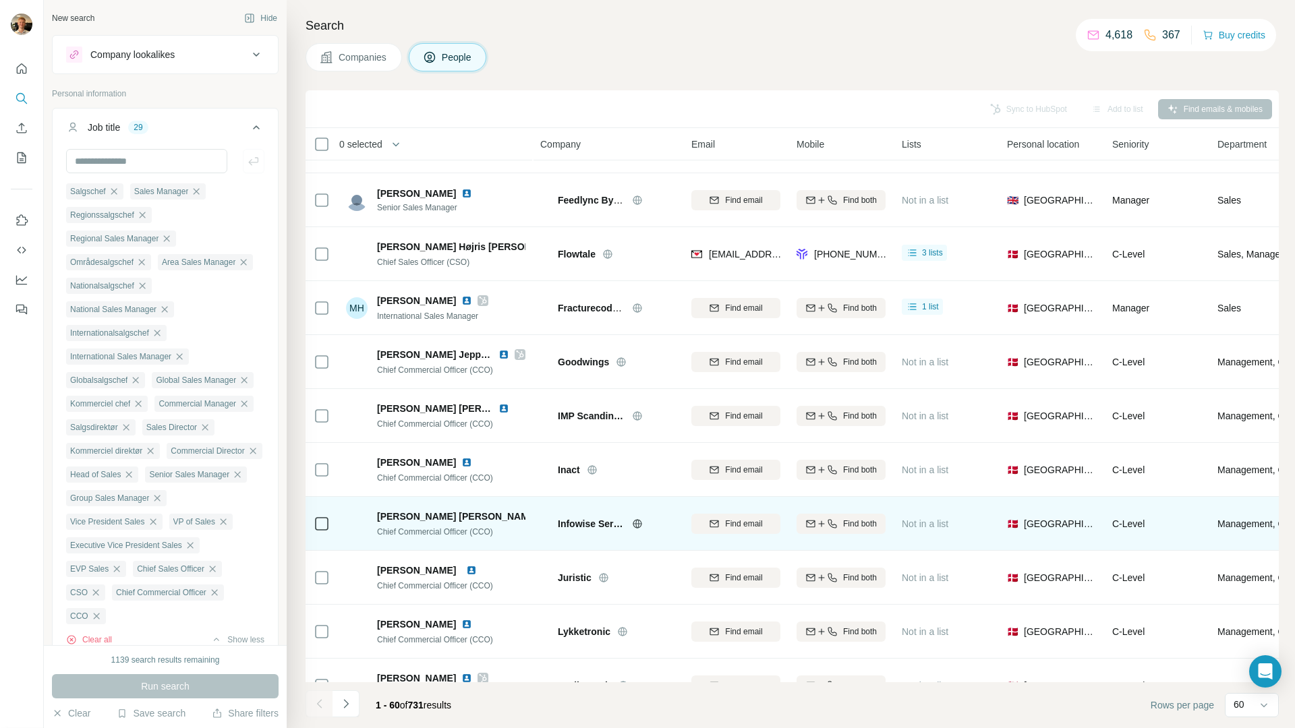
scroll to position [2723, 0]
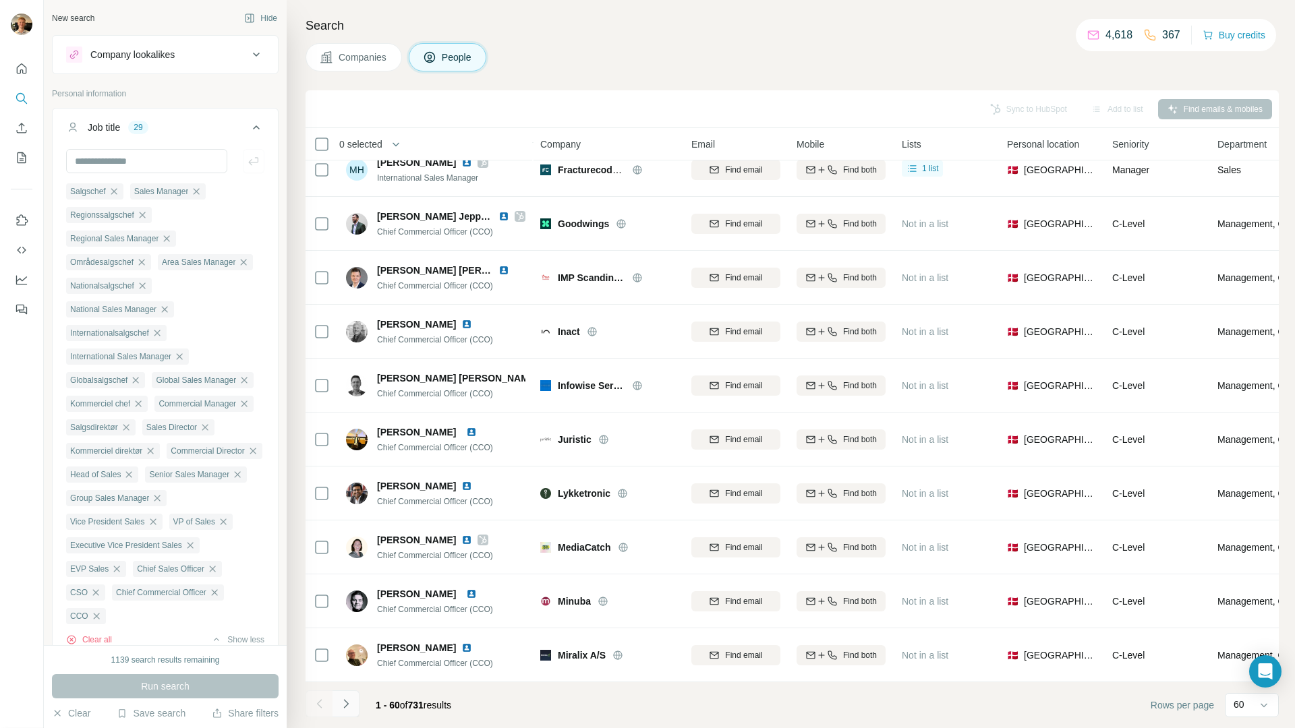
click at [353, 706] on button "Navigate to next page" at bounding box center [346, 704] width 27 height 27
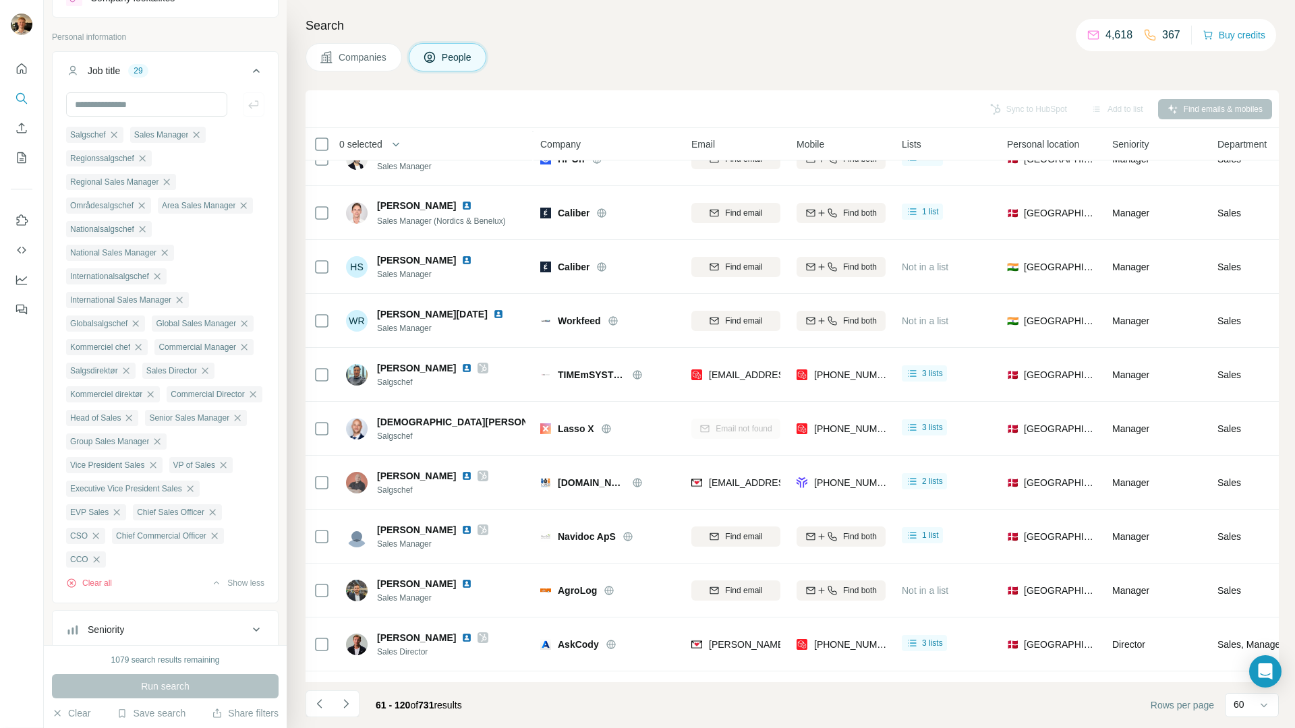
scroll to position [0, 0]
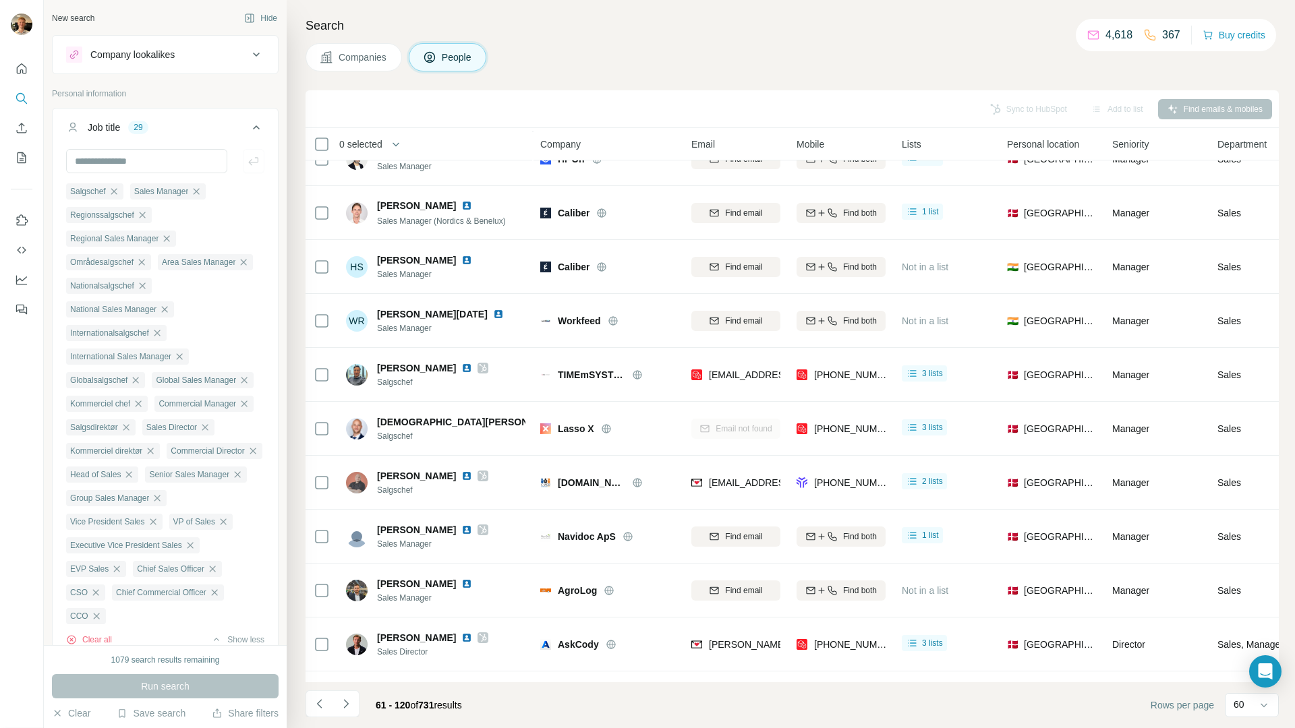
click at [248, 123] on icon at bounding box center [256, 127] width 16 height 16
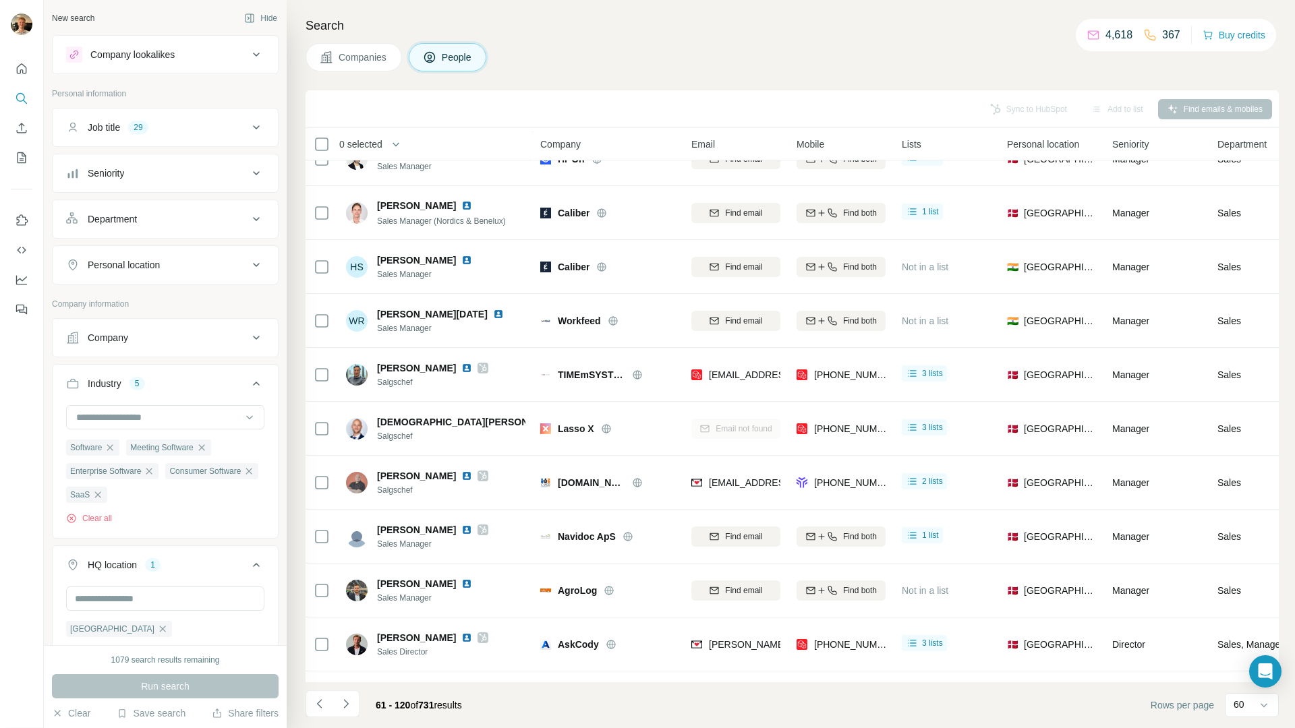
drag, startPoint x: 198, startPoint y: 262, endPoint x: 201, endPoint y: 285, distance: 22.4
click at [198, 262] on div "Personal location" at bounding box center [157, 264] width 182 height 13
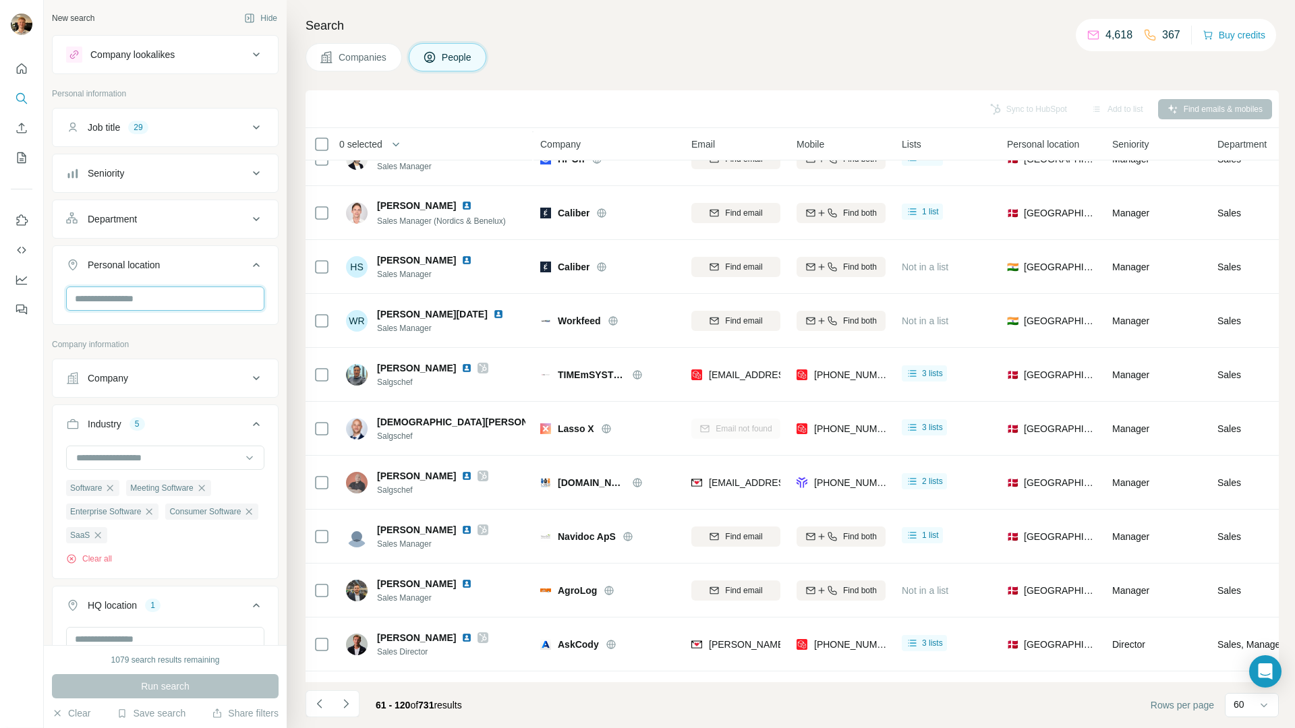
click at [180, 292] on input "text" at bounding box center [165, 299] width 198 height 24
type input "*******"
click at [196, 339] on div "🇩🇰 [GEOGRAPHIC_DATA]" at bounding box center [160, 334] width 165 height 16
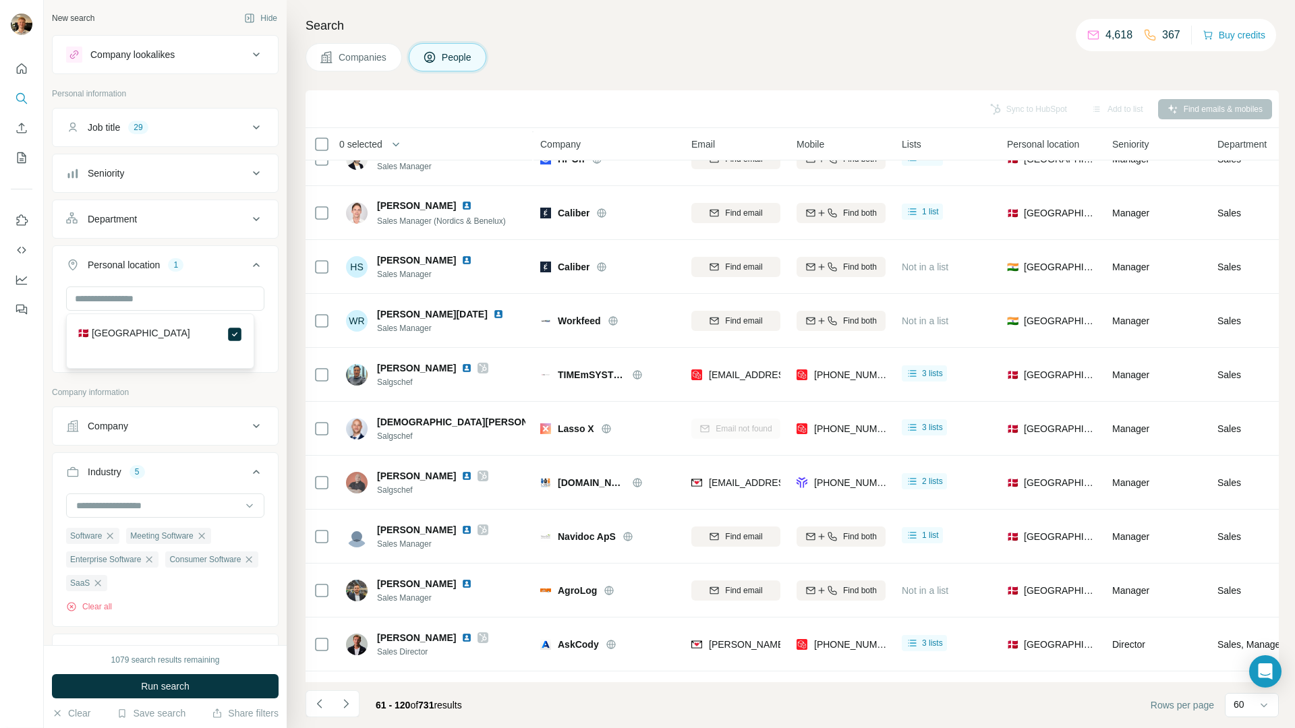
click at [241, 403] on div "Company information" at bounding box center [165, 396] width 227 height 20
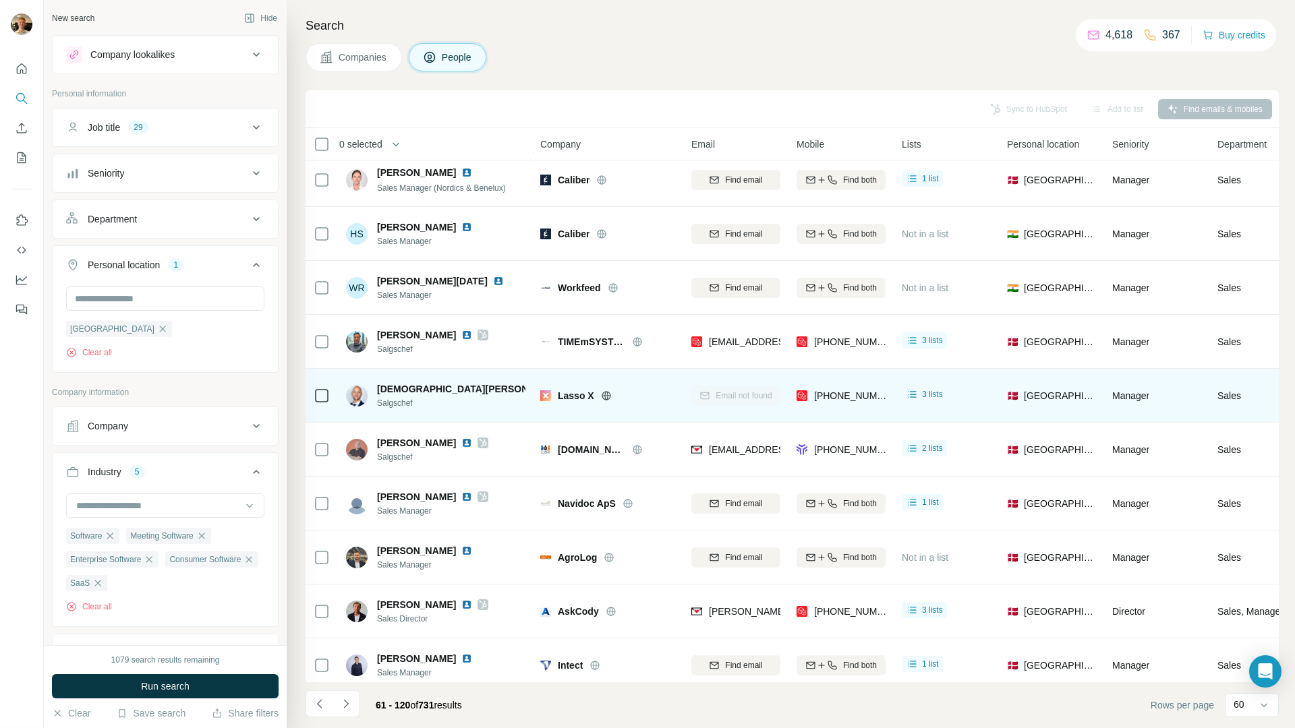
scroll to position [2723, 0]
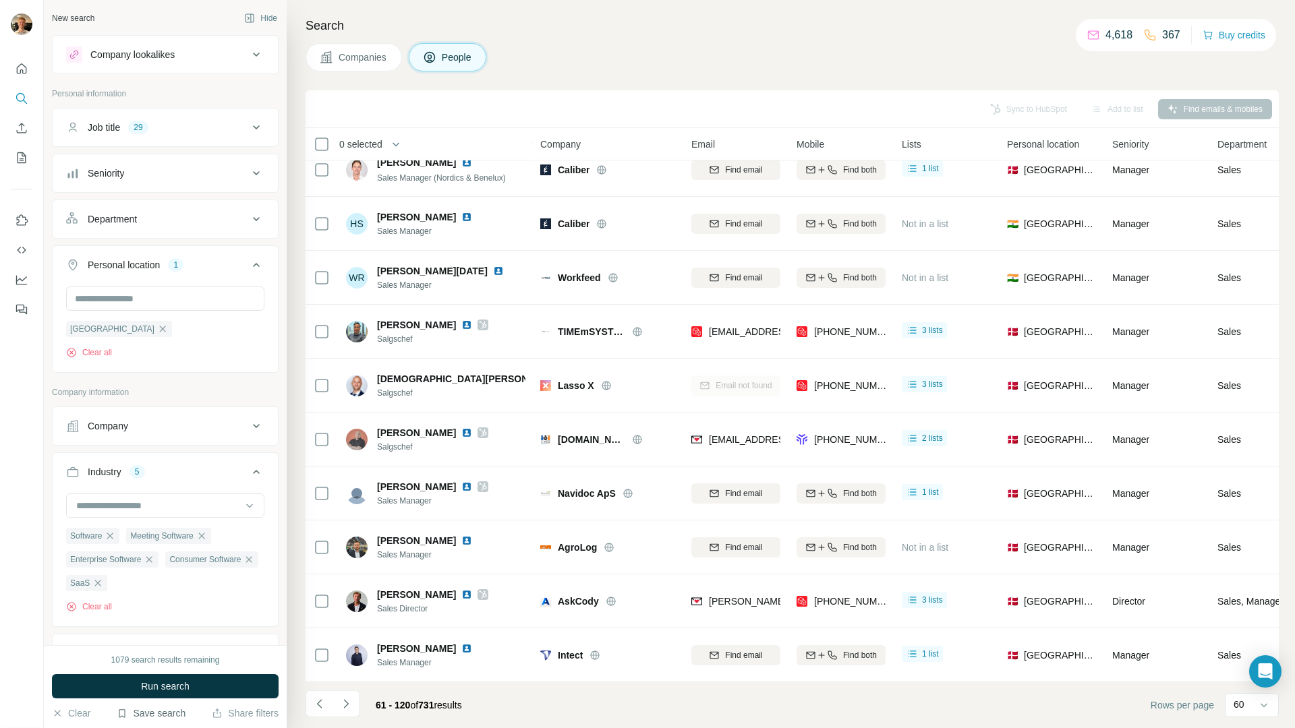
click at [168, 714] on button "Save search" at bounding box center [151, 713] width 69 height 13
click at [246, 666] on div "Save search" at bounding box center [189, 662] width 142 height 27
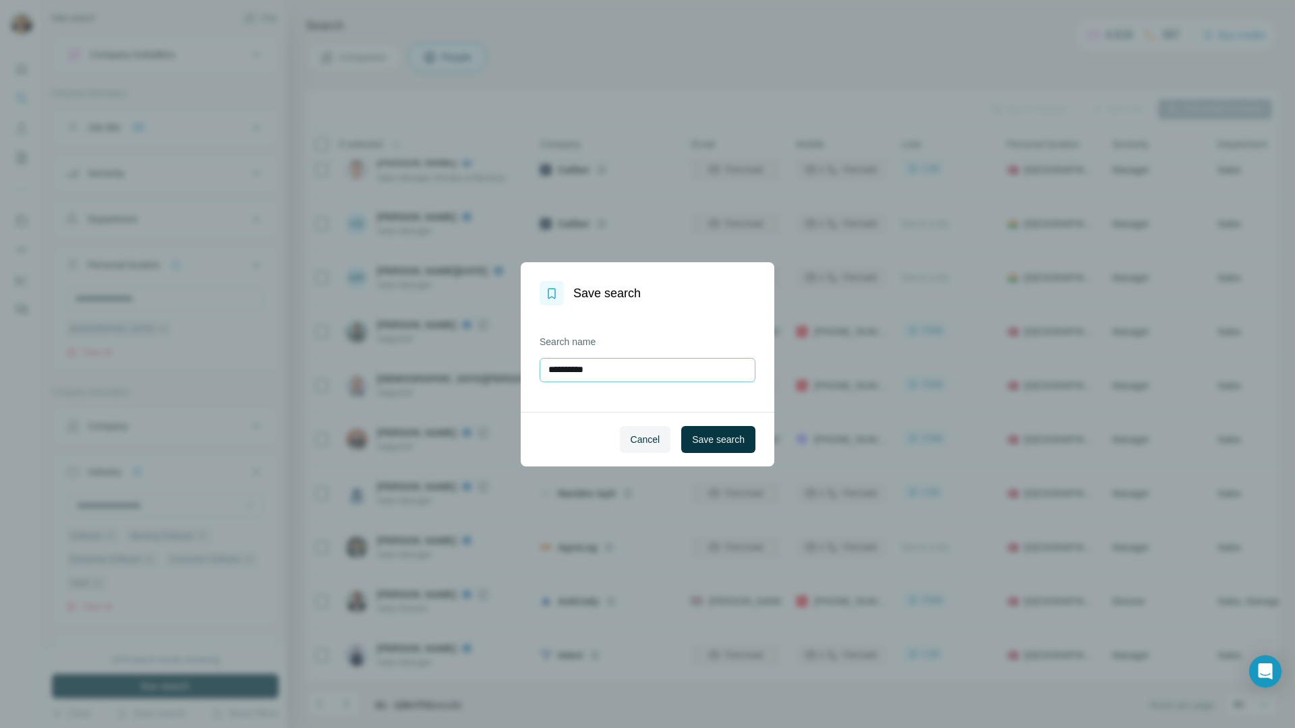
click at [672, 362] on input "**********" at bounding box center [648, 370] width 216 height 24
click at [670, 362] on input "**********" at bounding box center [648, 370] width 216 height 24
type input "**********"
